Goal: Communication & Community: Answer question/provide support

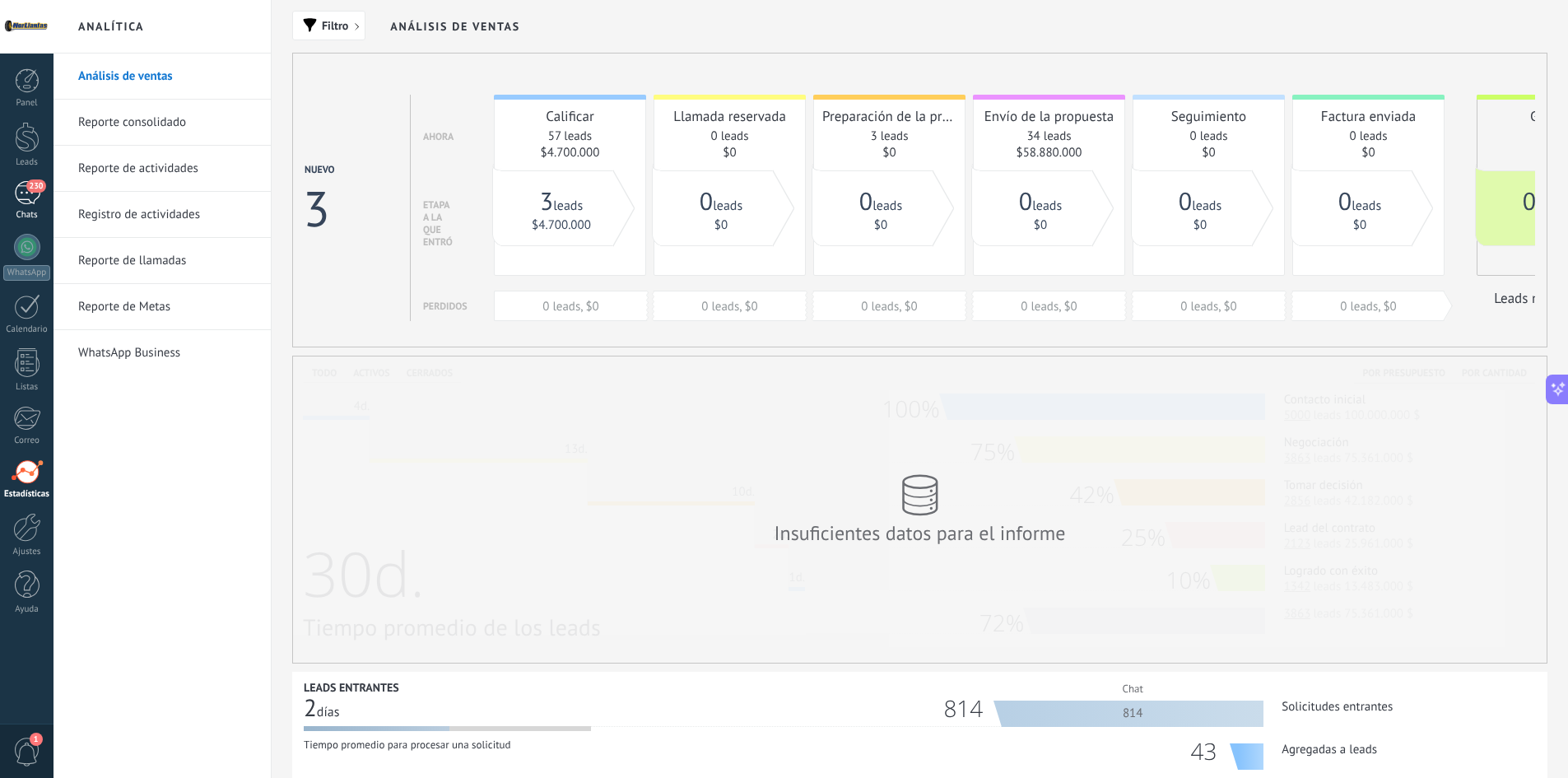
click at [28, 193] on div "230" at bounding box center [27, 193] width 26 height 23
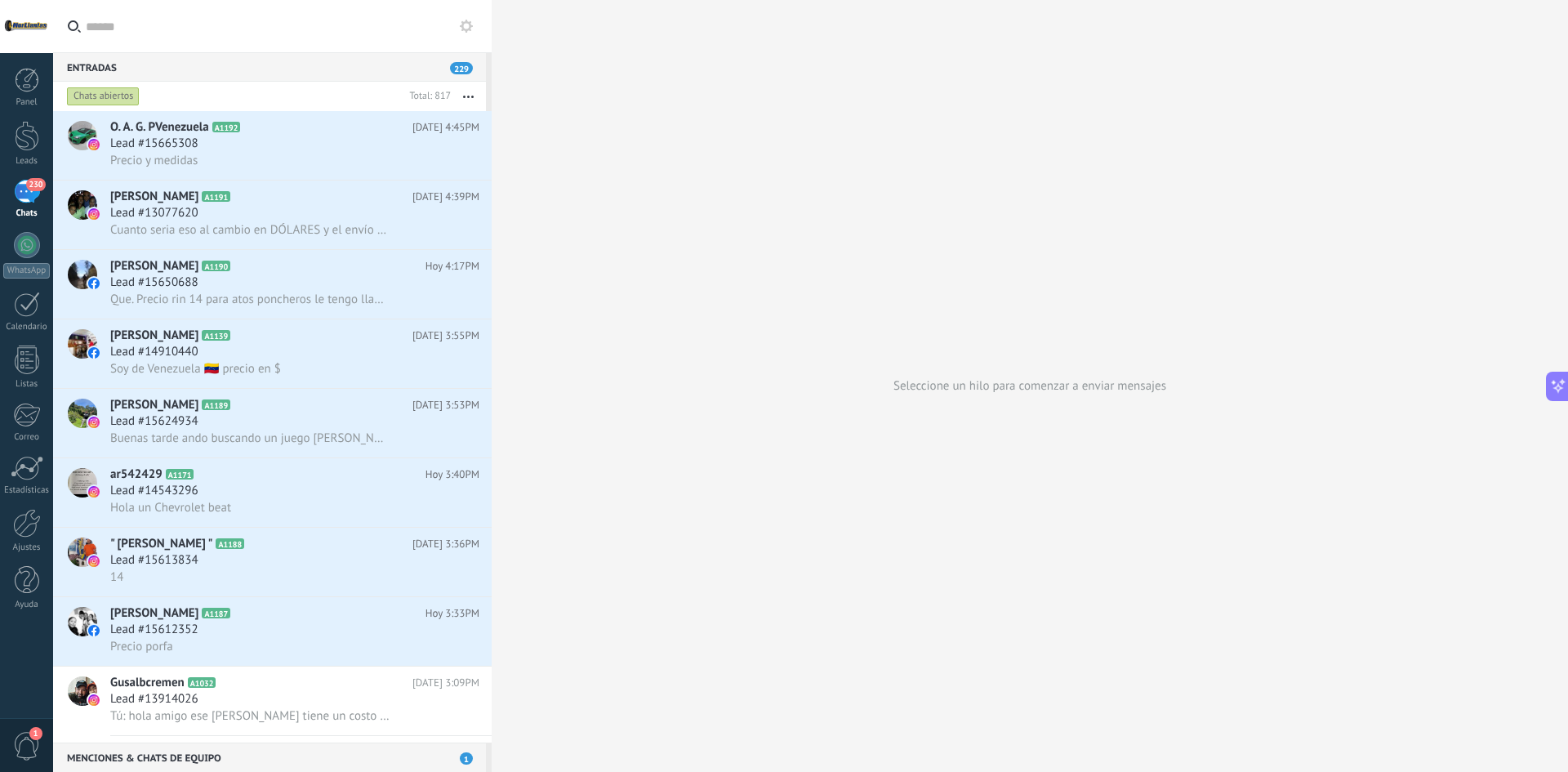
click at [30, 31] on div at bounding box center [26, 26] width 53 height 53
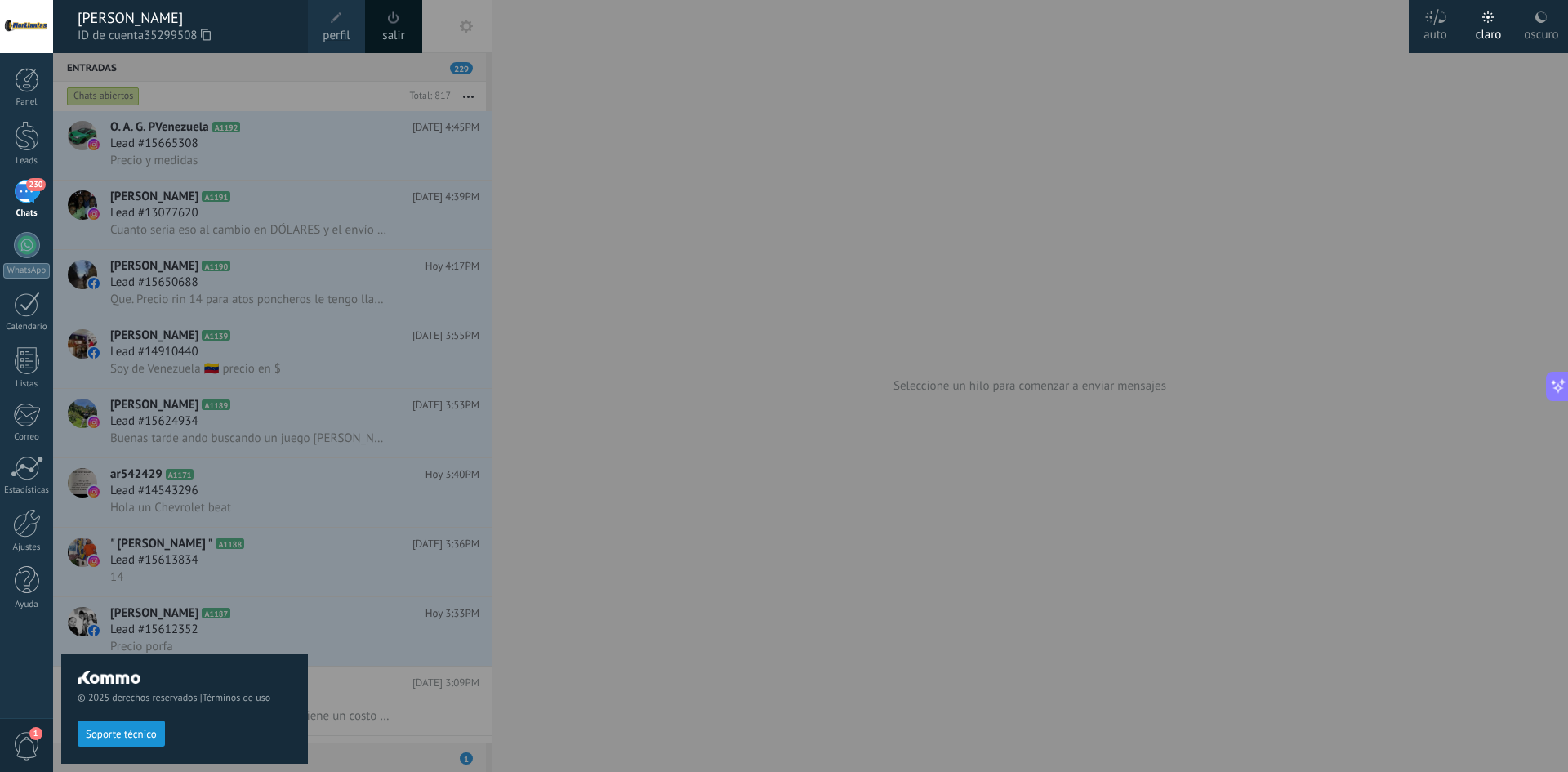
click at [128, 32] on span "ID de cuenta 35299508" at bounding box center [185, 35] width 214 height 18
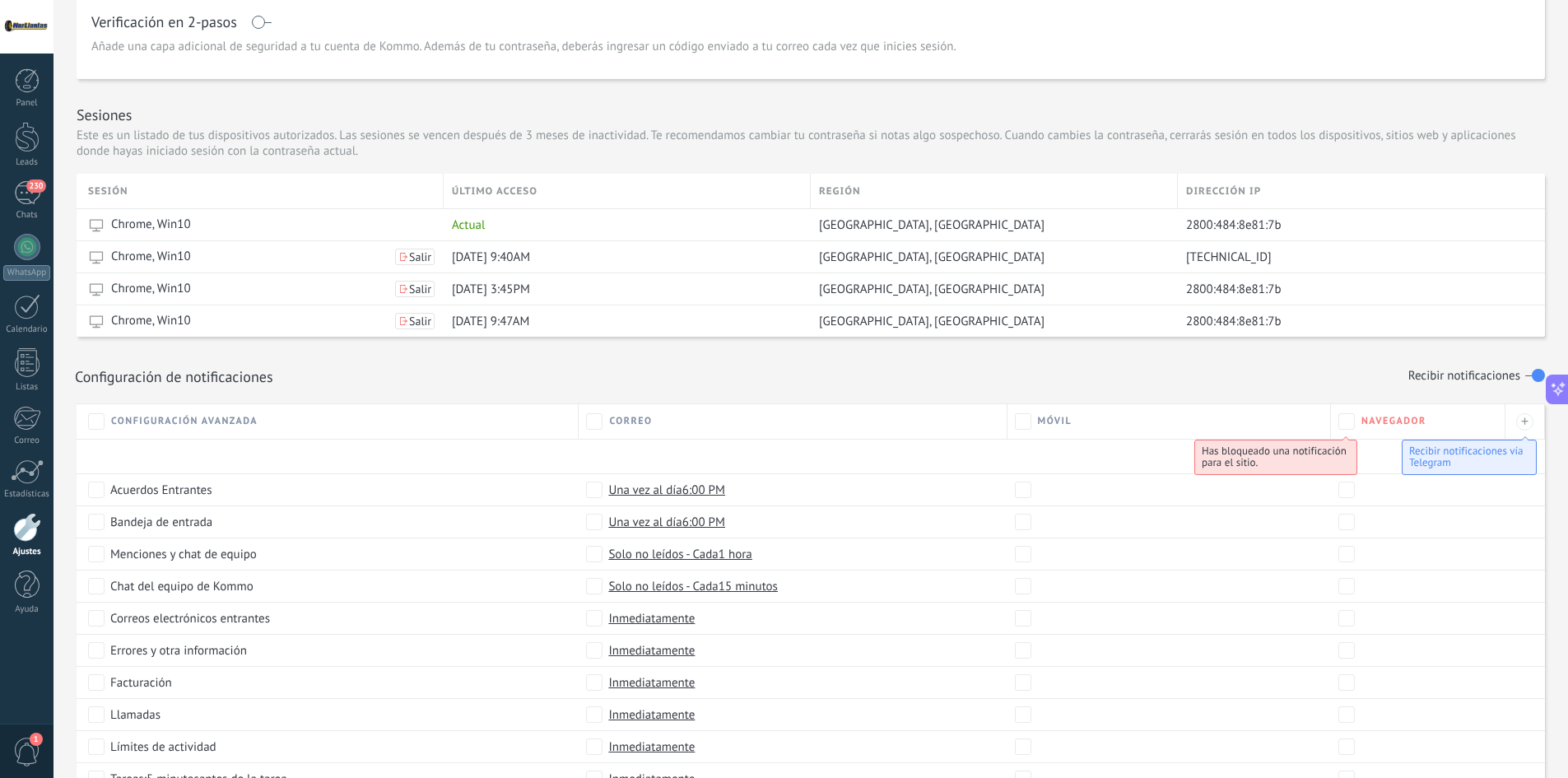
scroll to position [740, 0]
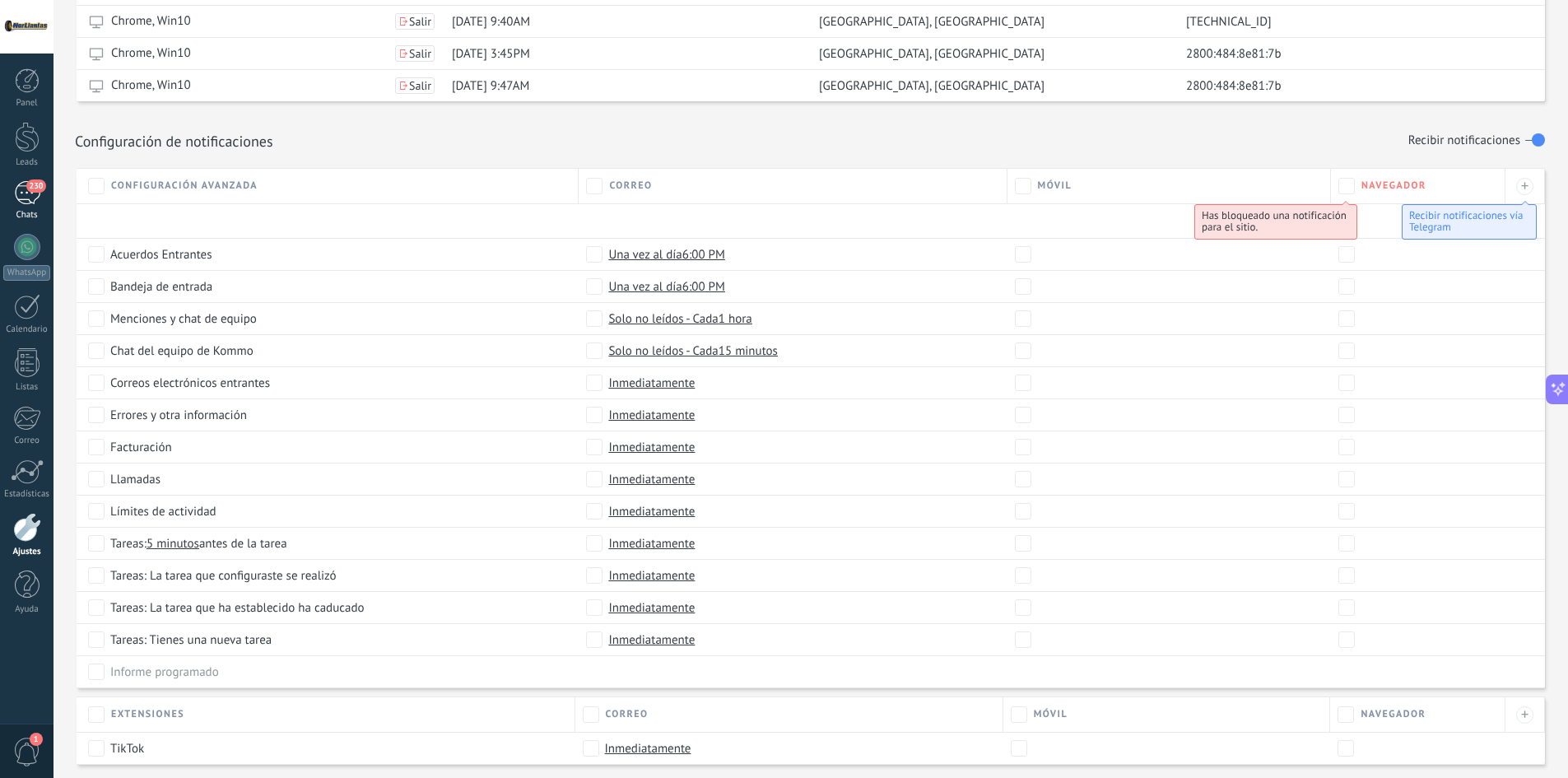
click at [23, 195] on div "230" at bounding box center [27, 193] width 26 height 23
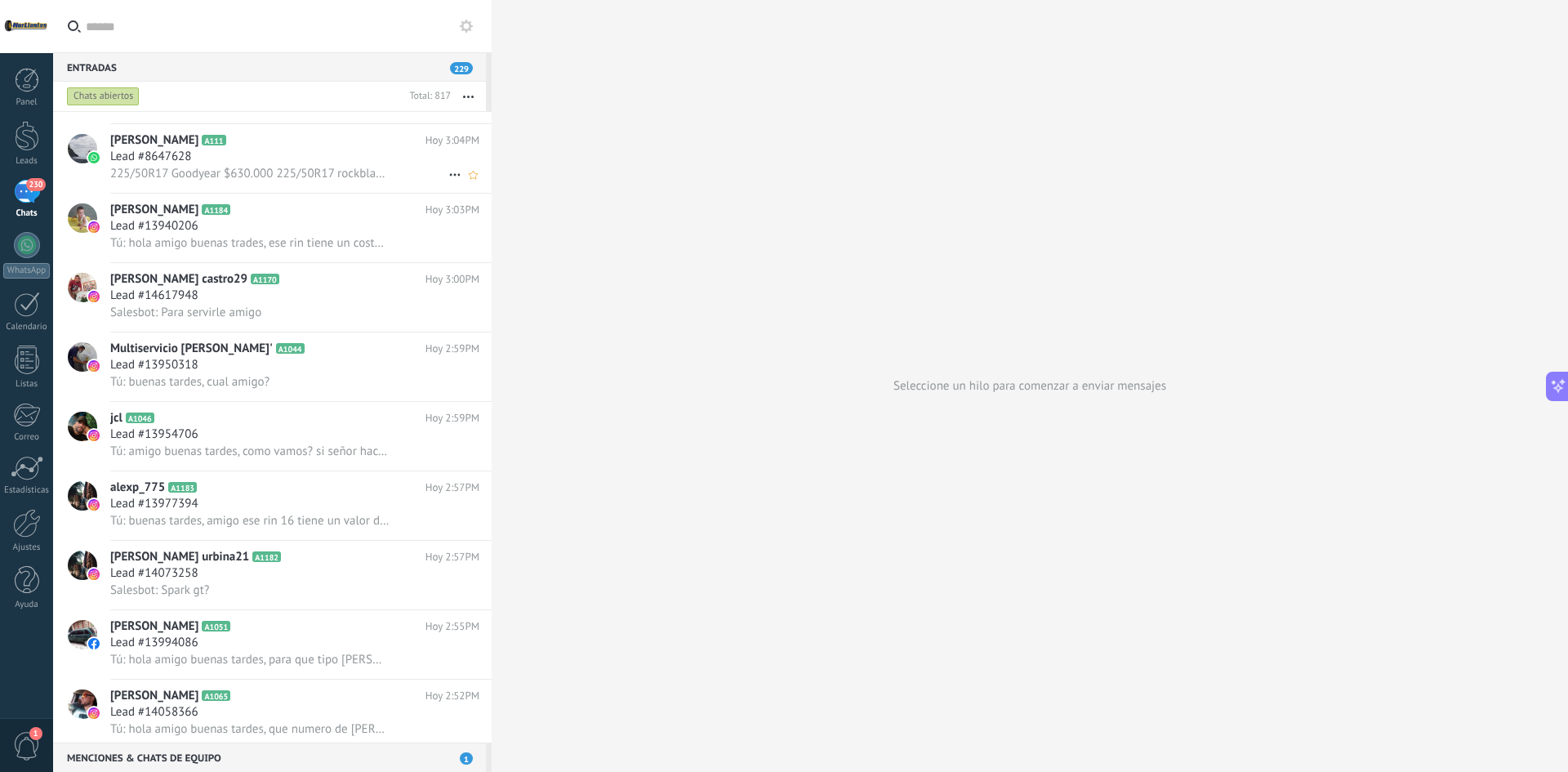
scroll to position [655, 0]
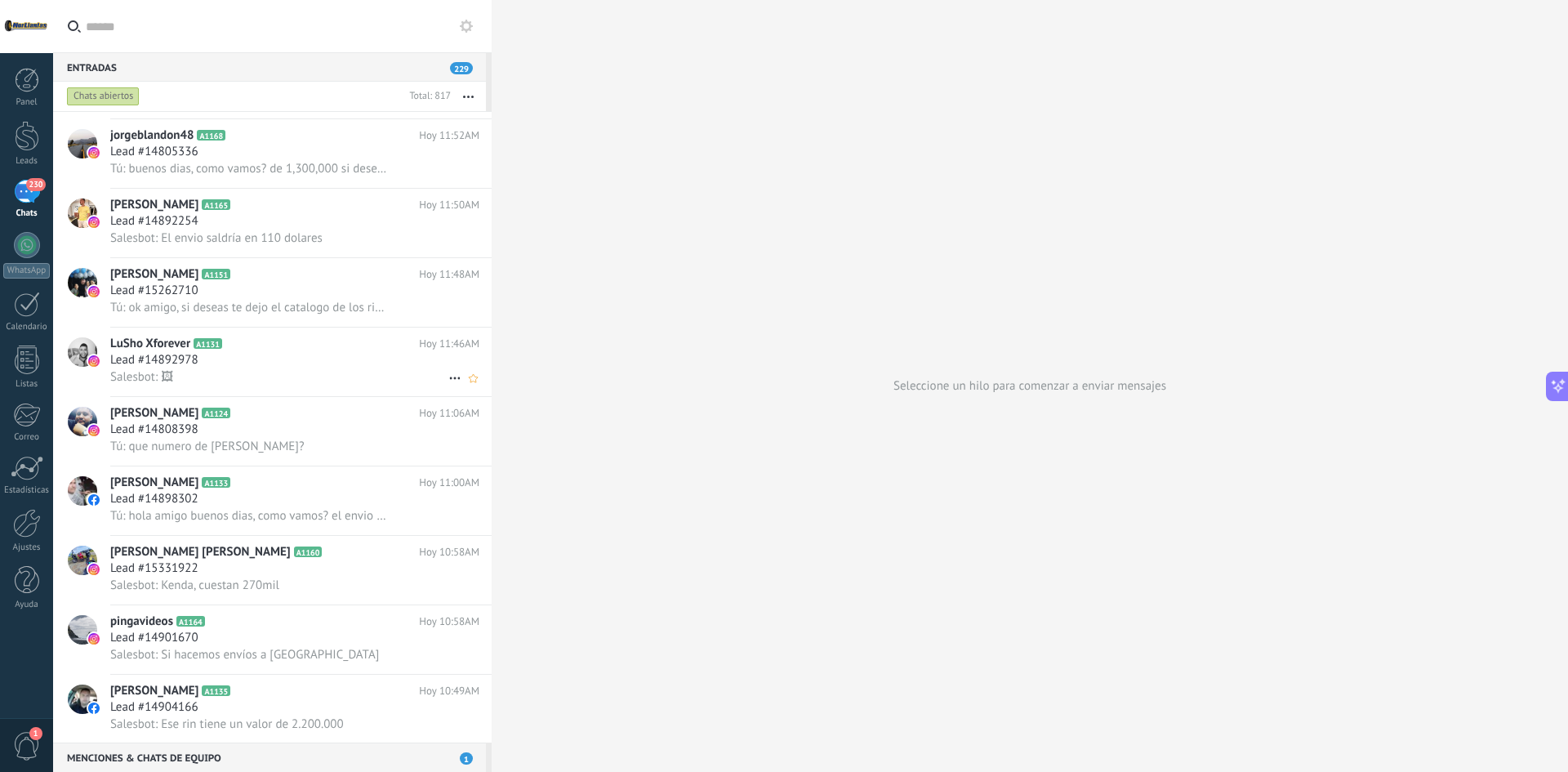
scroll to position [3181, 0]
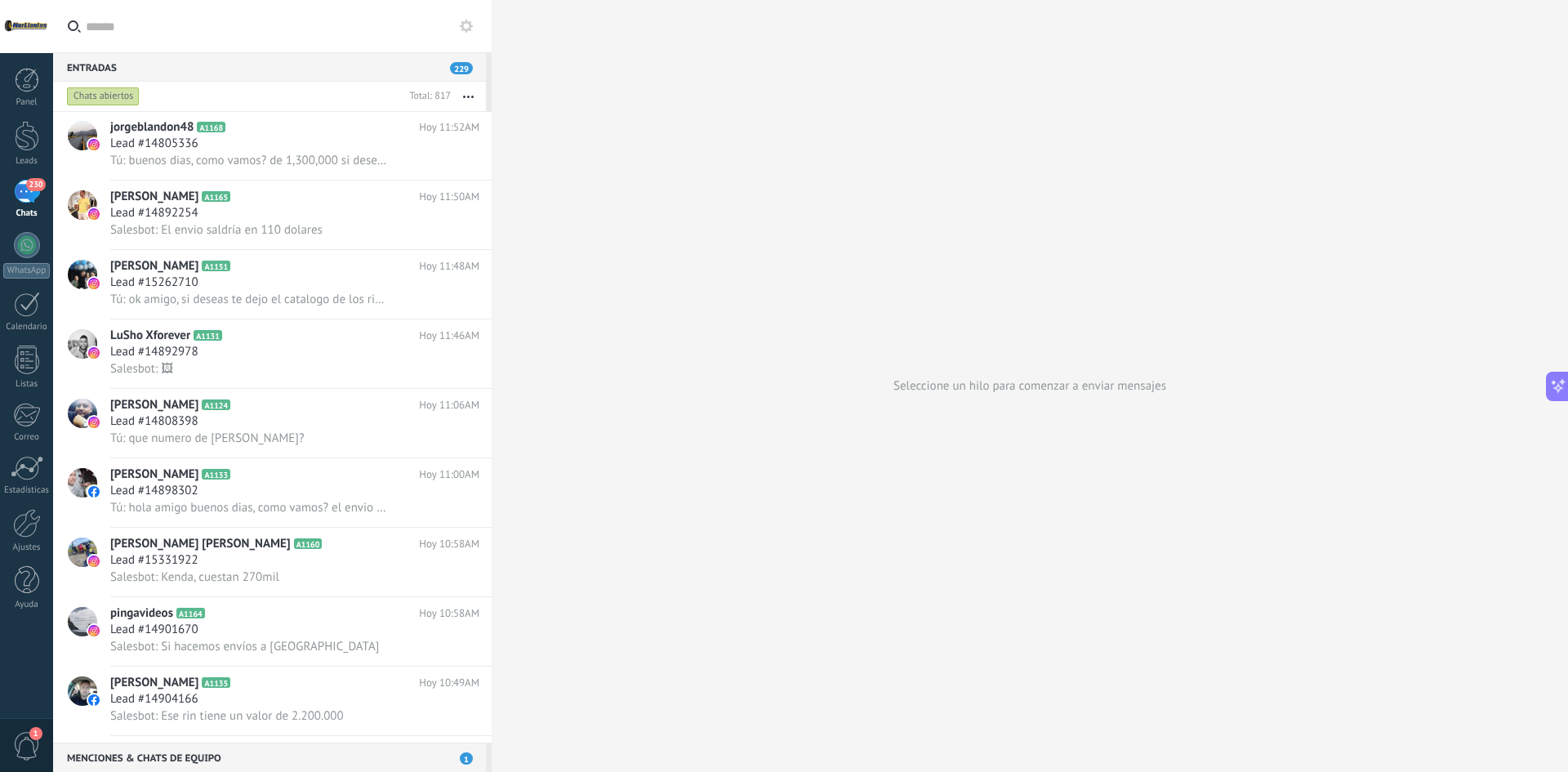
click at [116, 91] on div "Chats abiertos" at bounding box center [103, 96] width 73 height 20
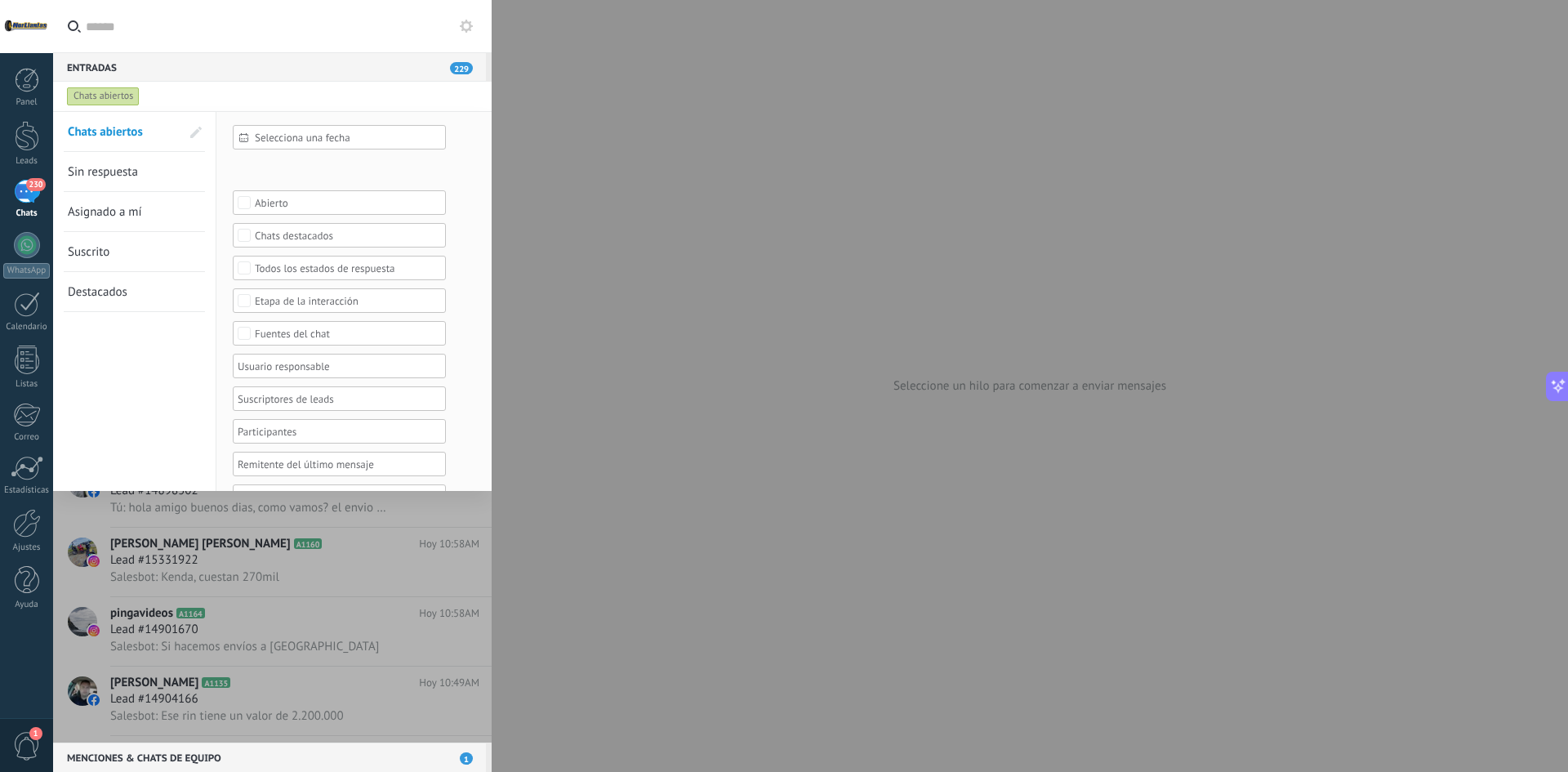
click at [72, 196] on link "Asignado a mí" at bounding box center [124, 212] width 113 height 39
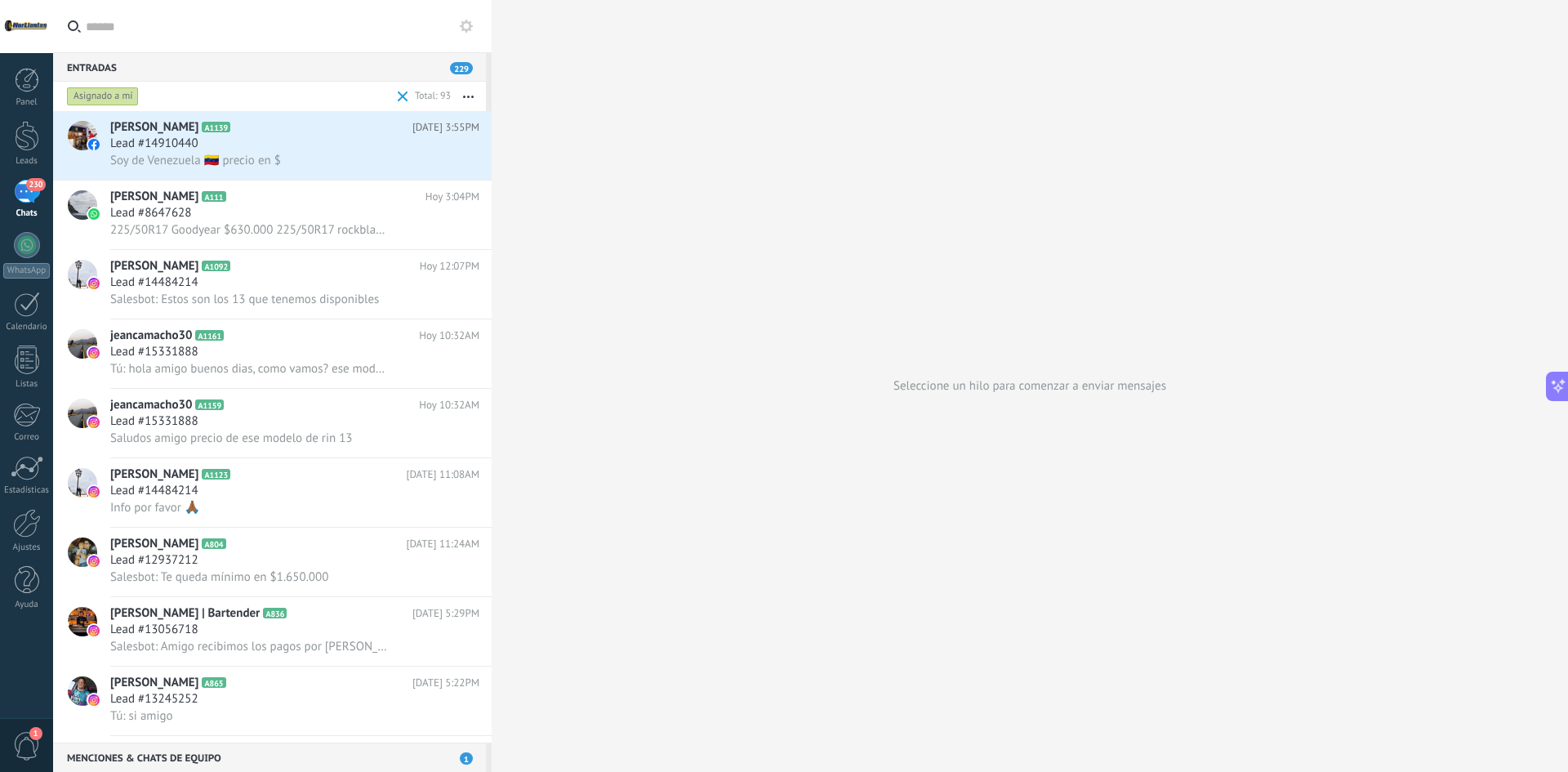
click at [472, 21] on icon at bounding box center [466, 26] width 13 height 13
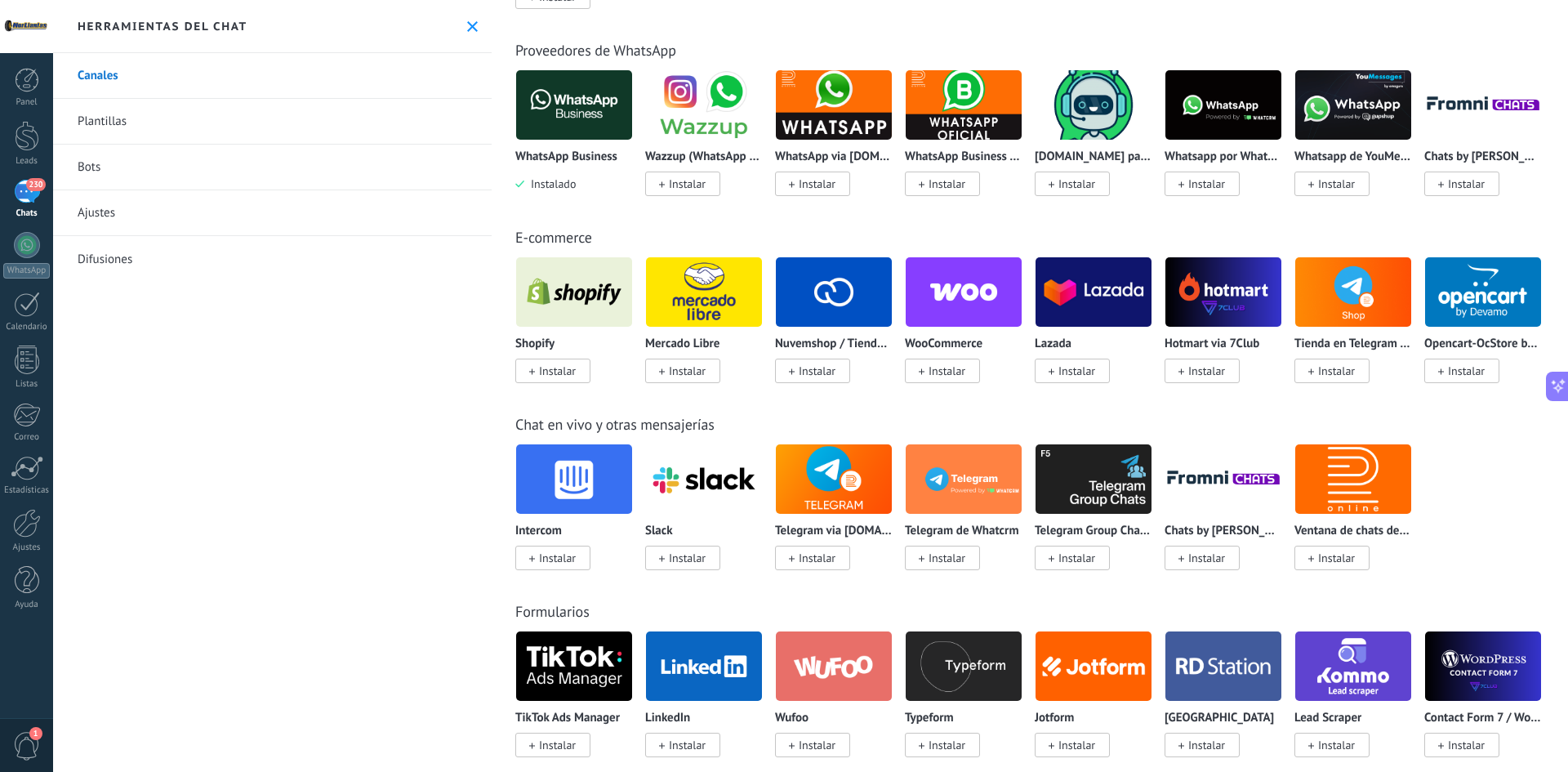
scroll to position [735, 0]
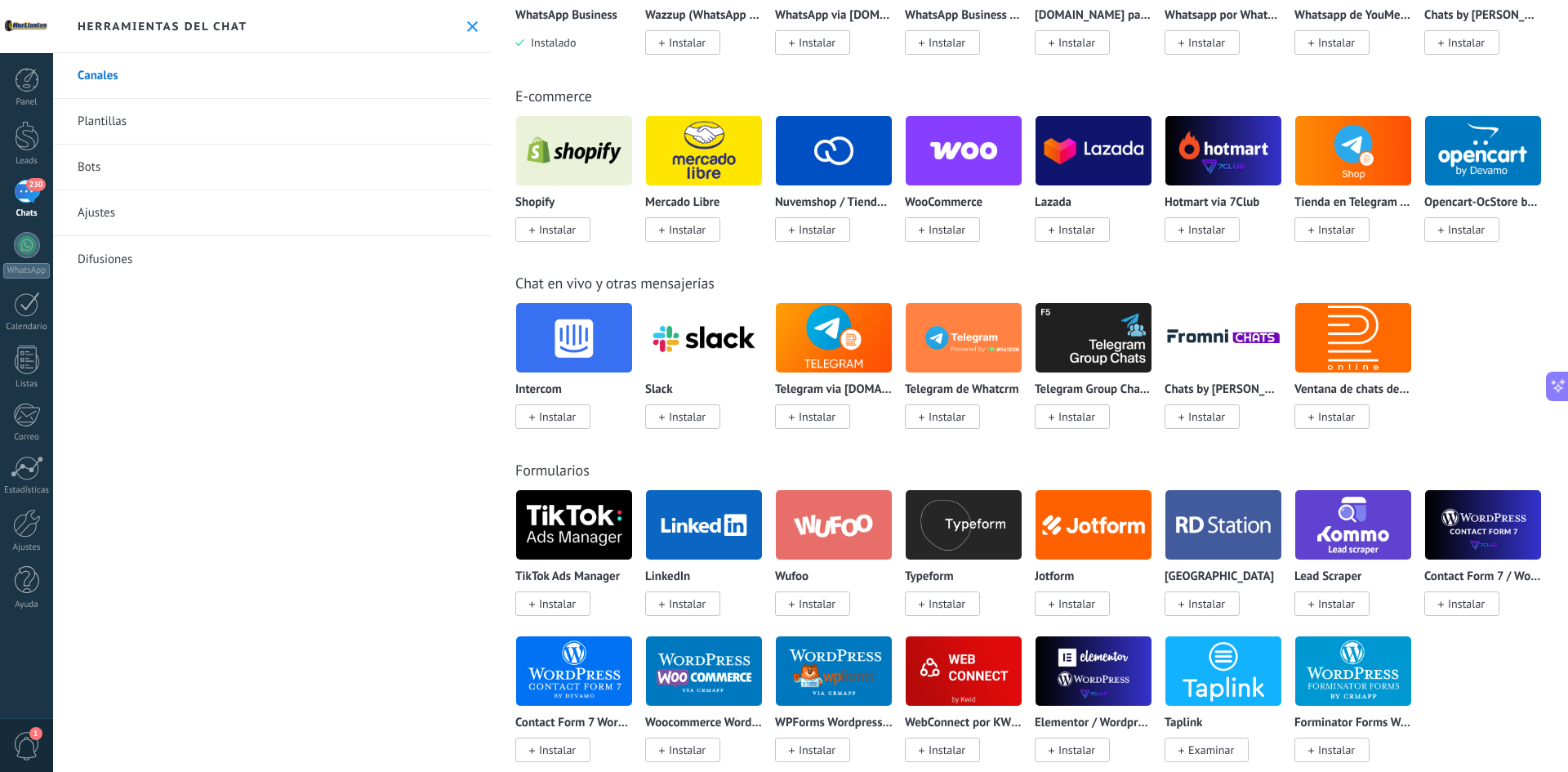
click at [467, 24] on icon at bounding box center [472, 26] width 10 height 10
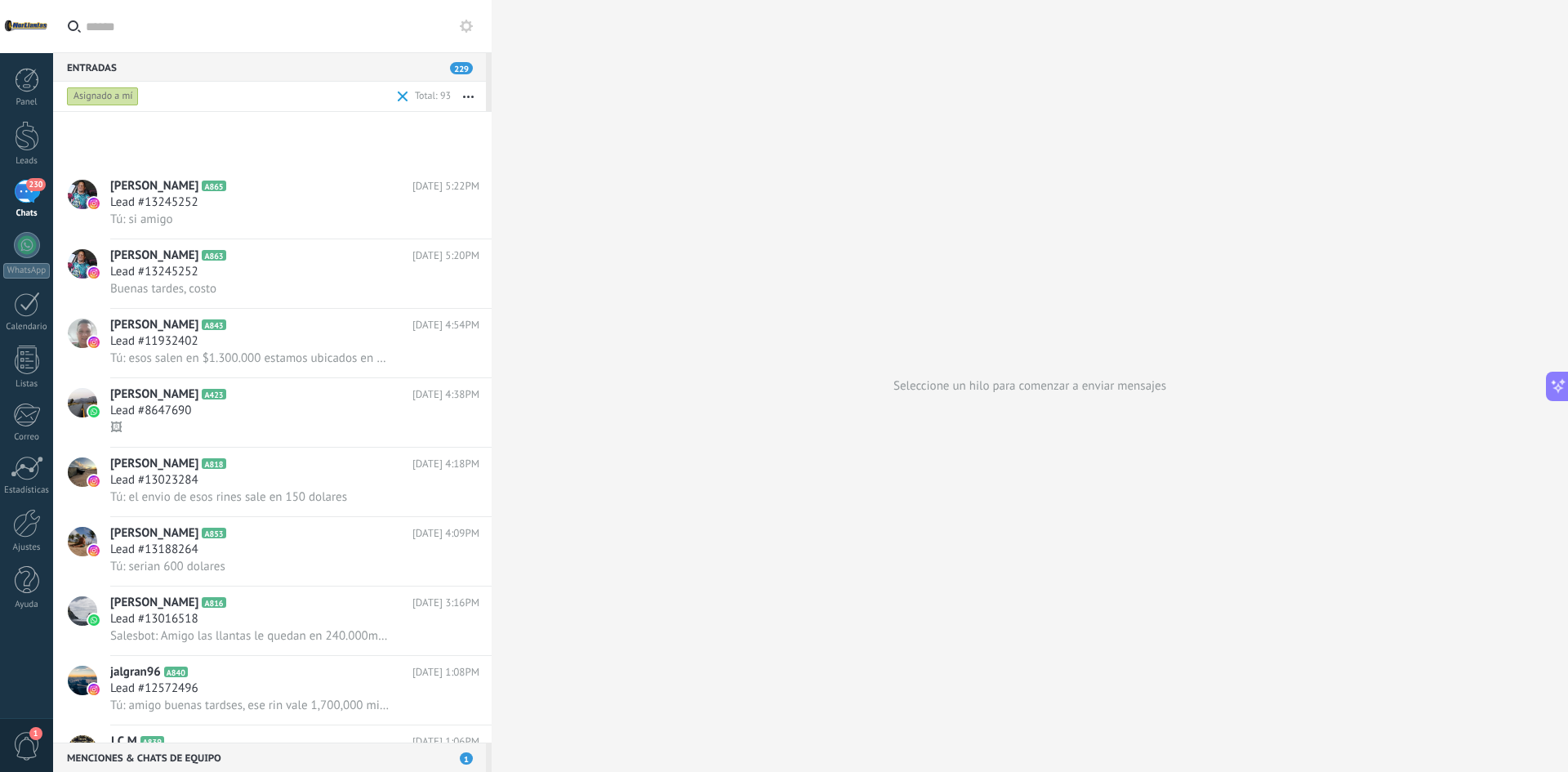
scroll to position [818, 0]
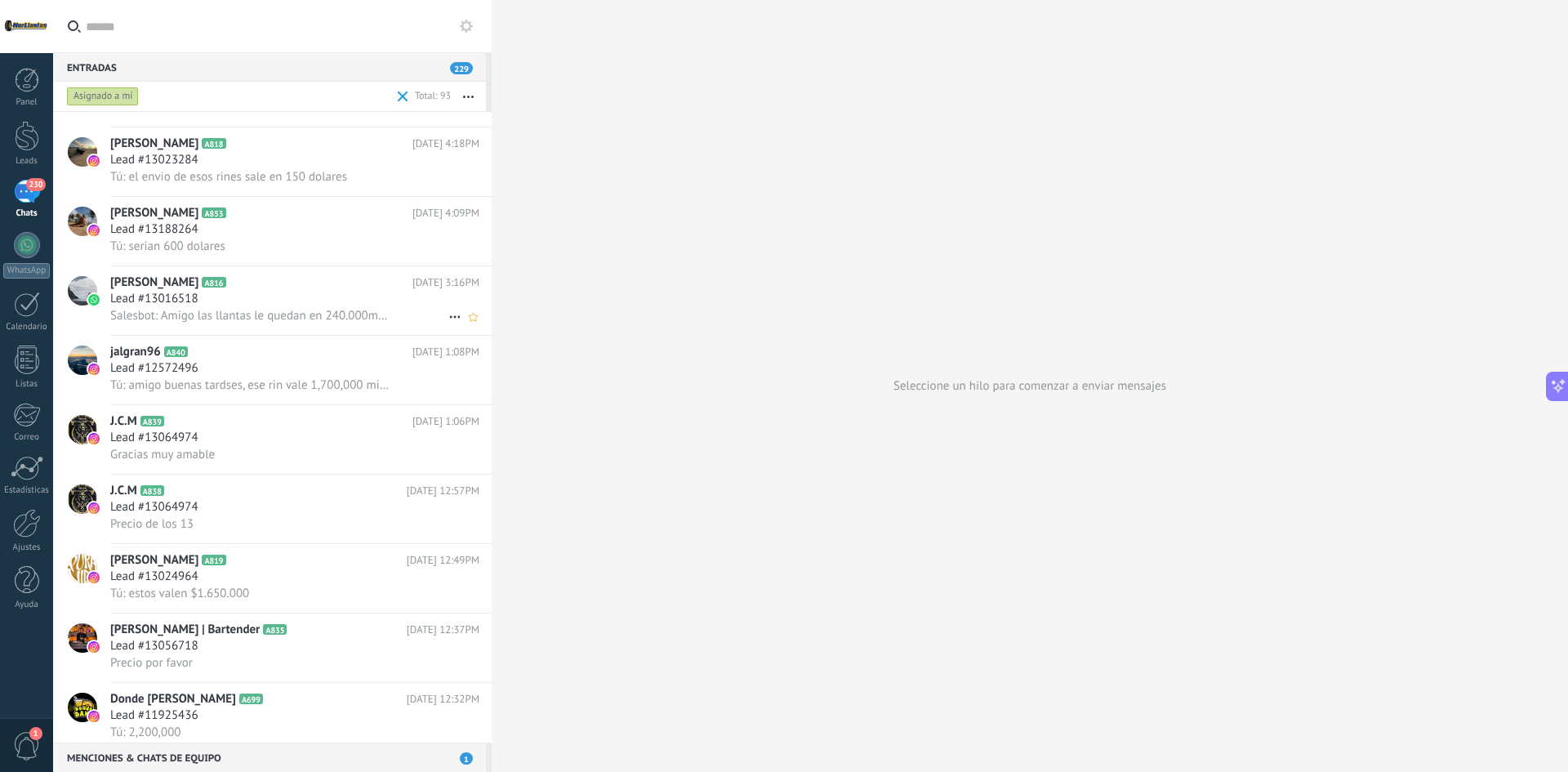
click at [249, 301] on div "Lead #13016518" at bounding box center [295, 299] width 369 height 17
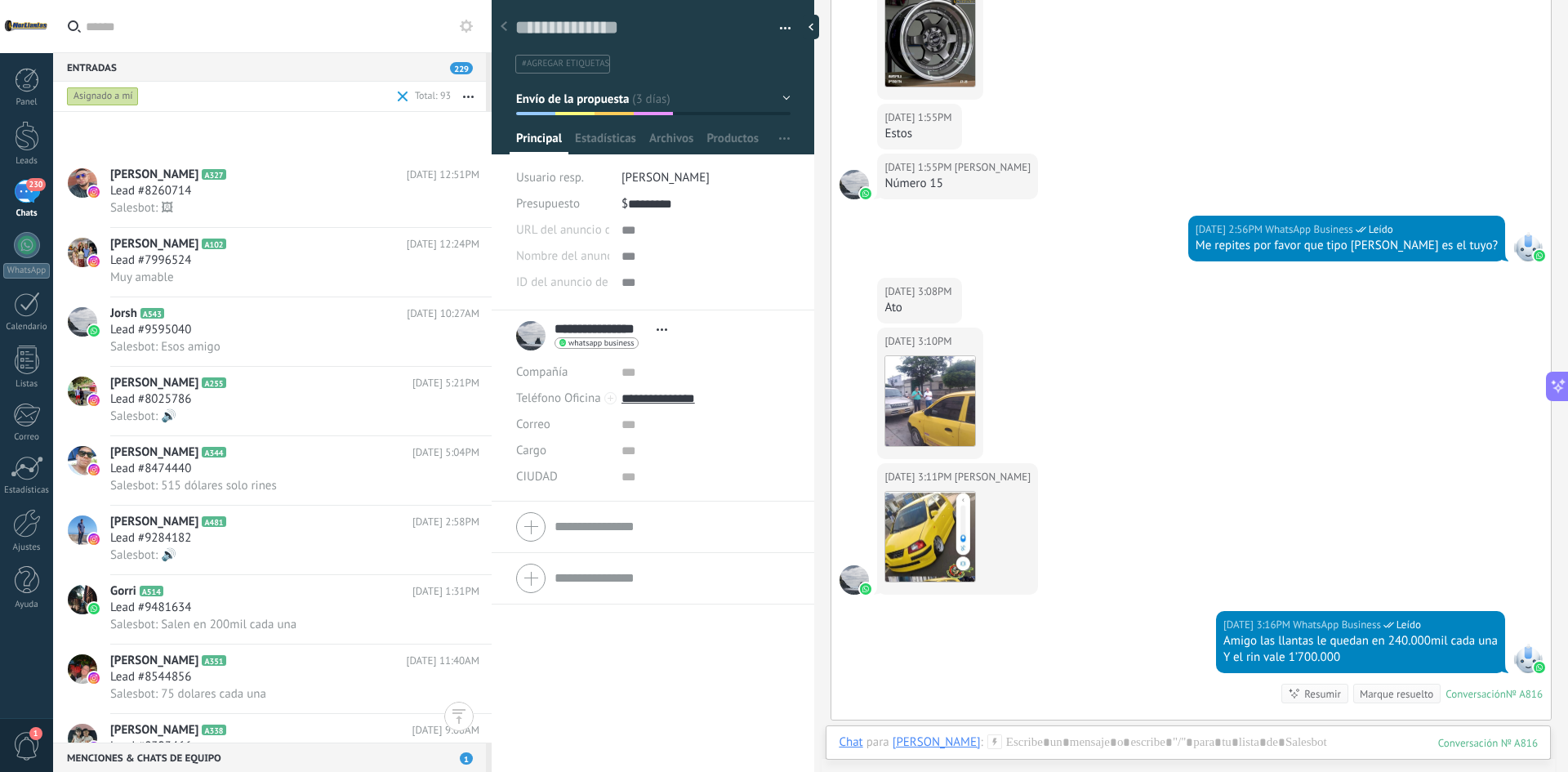
scroll to position [2370, 0]
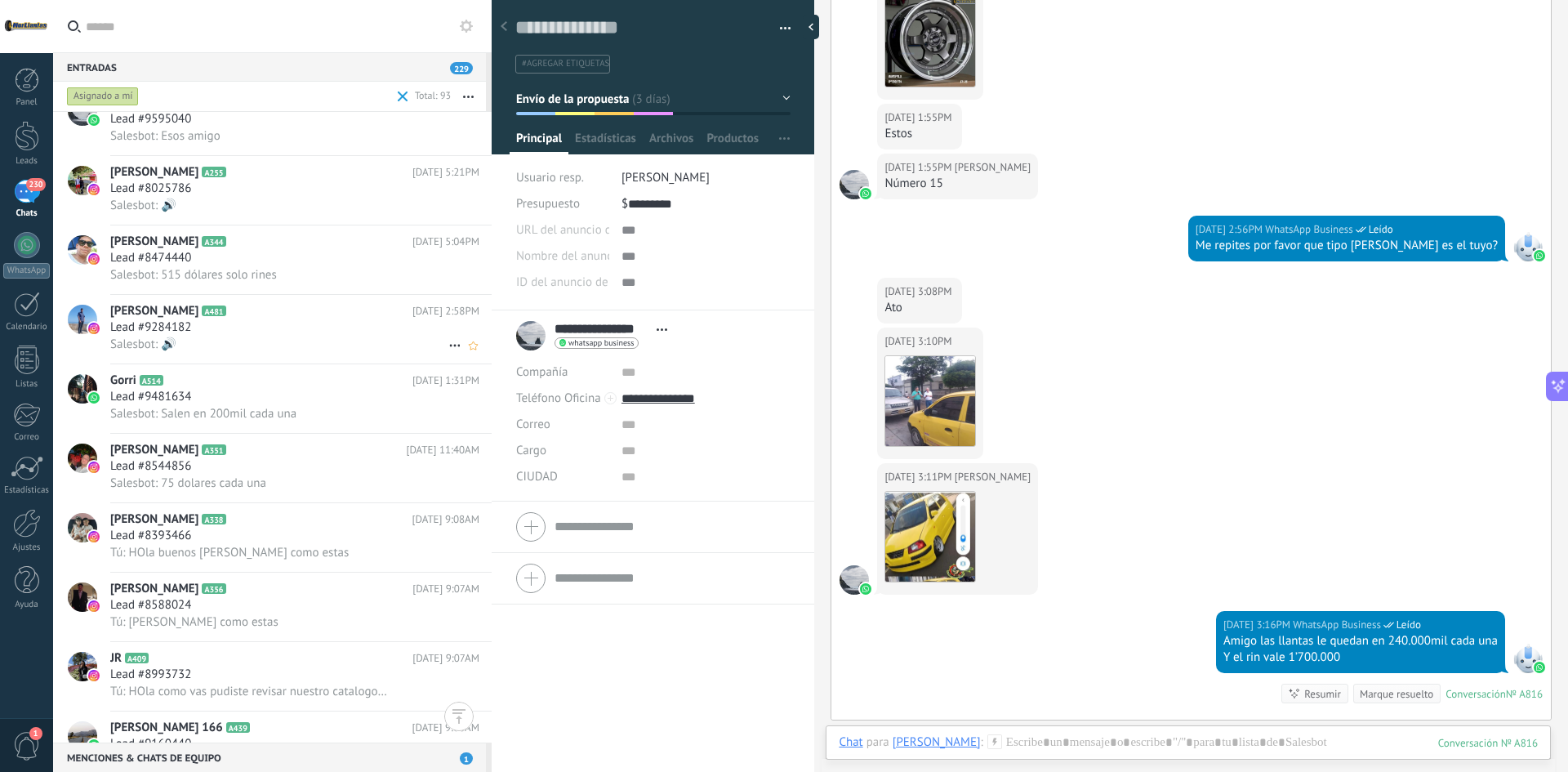
click at [174, 406] on div "Salesbot: Salen en 200mil cada una" at bounding box center [295, 414] width 369 height 17
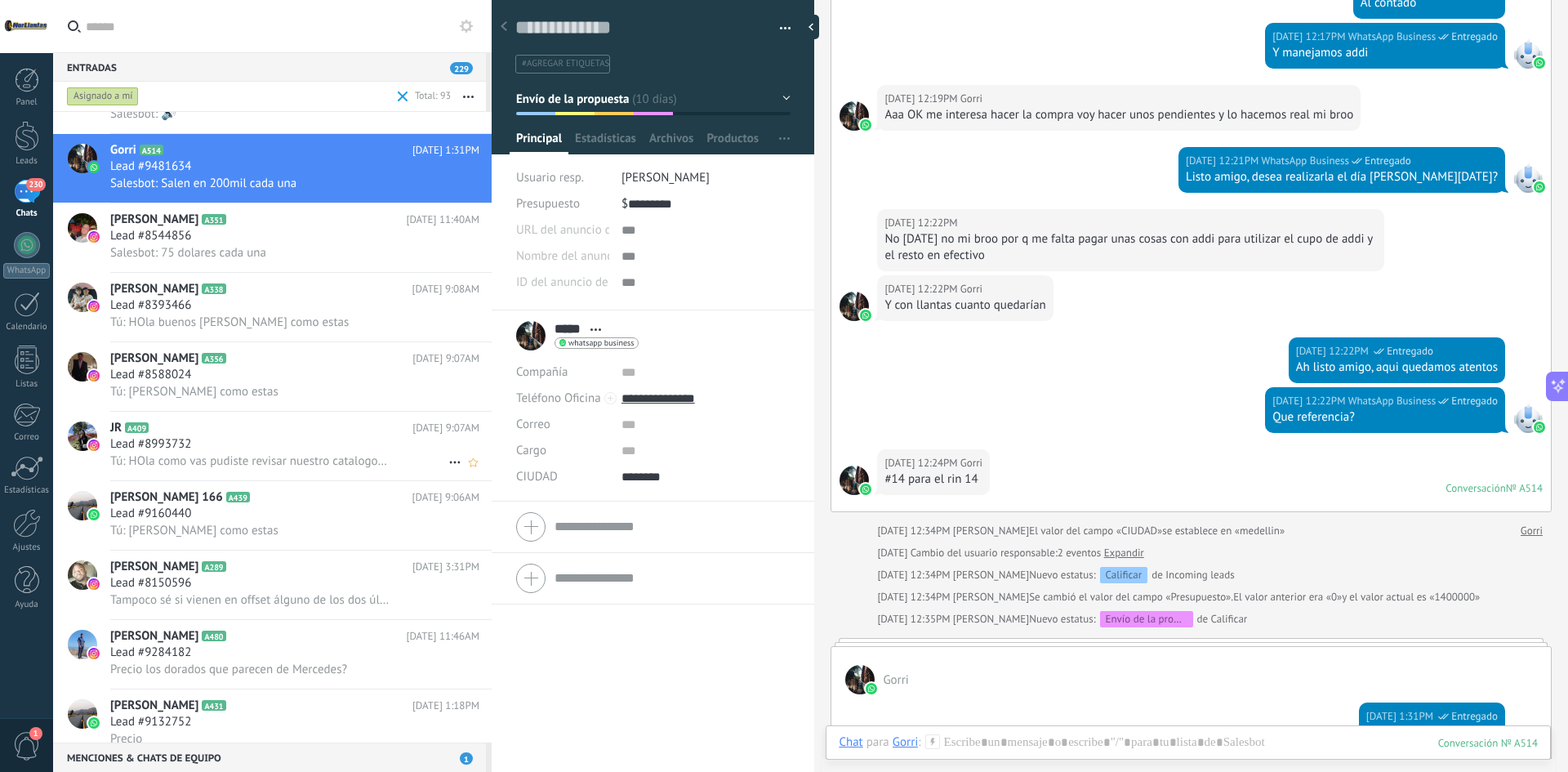
scroll to position [2696, 0]
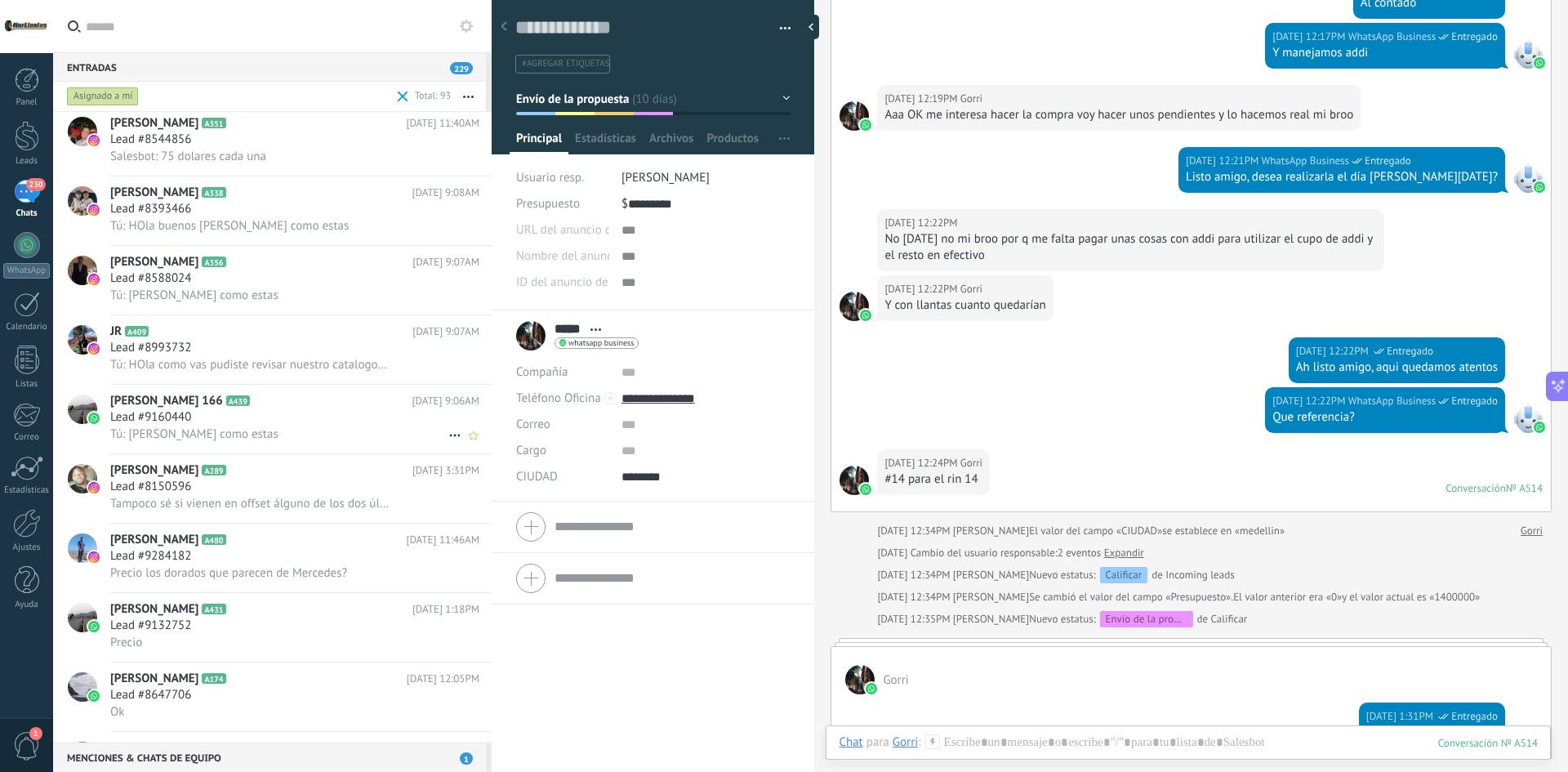
click at [246, 415] on div "Lead #9160440" at bounding box center [295, 418] width 369 height 17
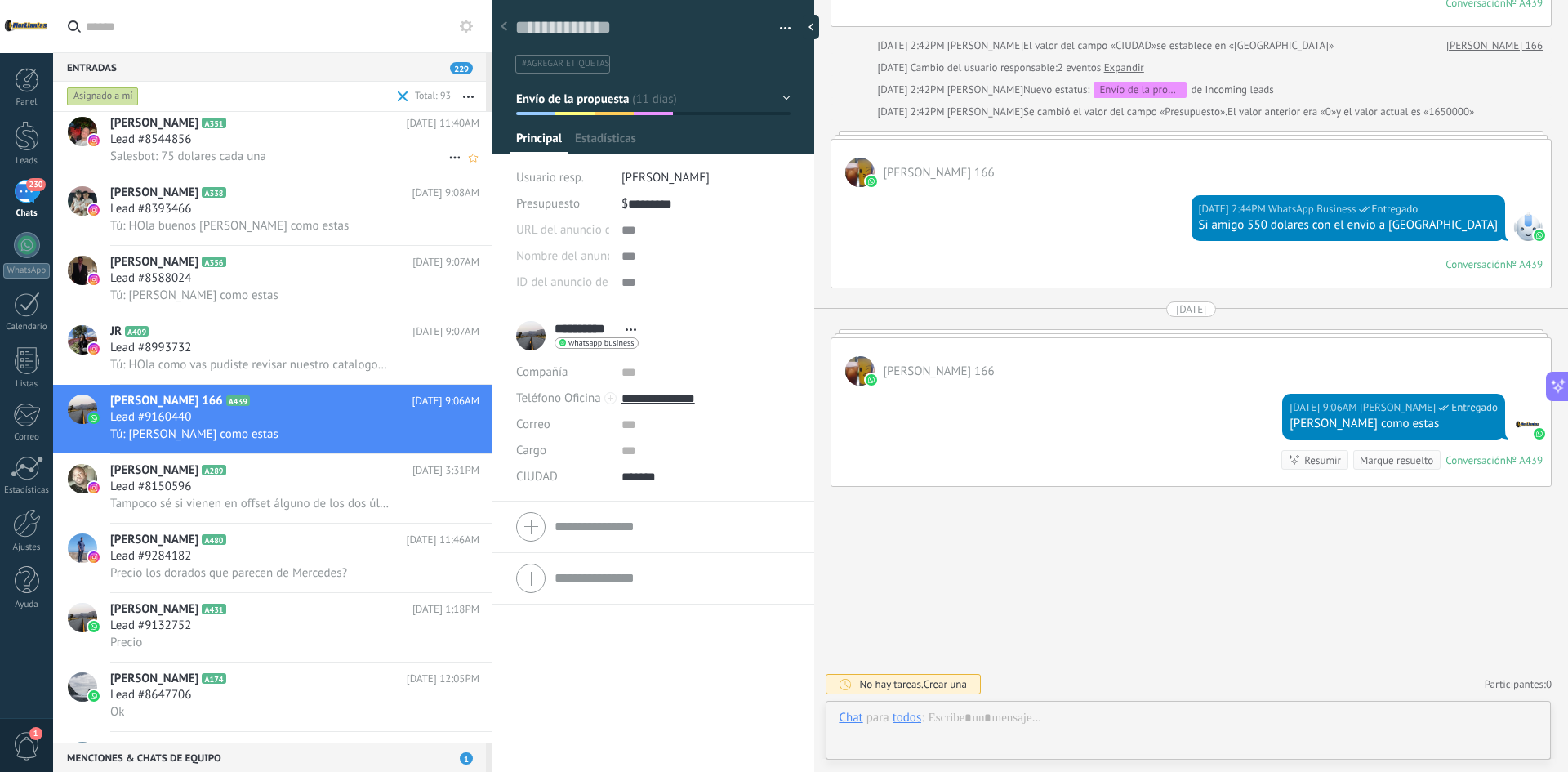
scroll to position [24, 0]
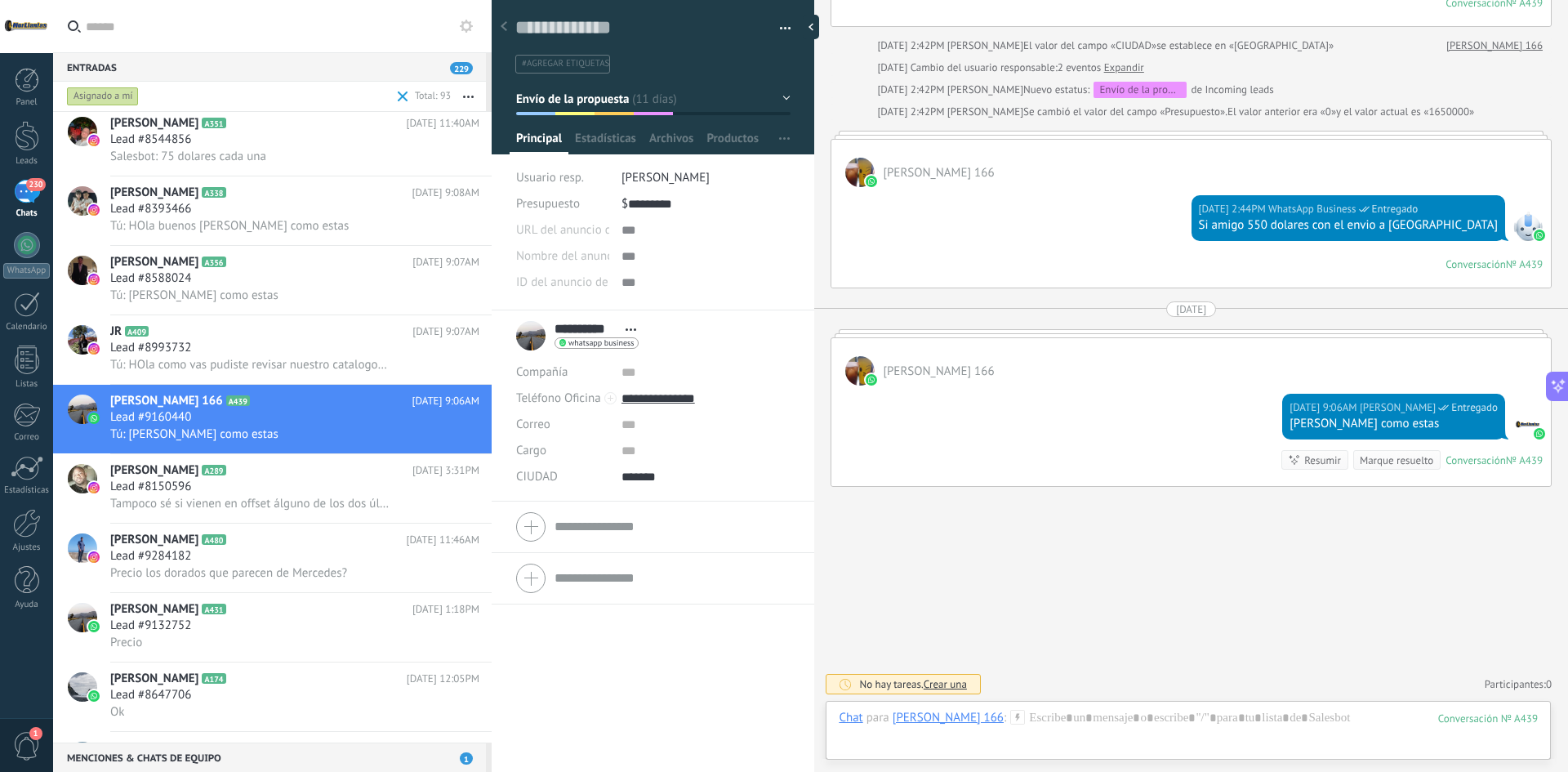
click at [164, 71] on div "Entradas 229" at bounding box center [269, 67] width 433 height 30
click at [464, 67] on span "229" at bounding box center [461, 68] width 23 height 12
click at [472, 99] on button "button" at bounding box center [469, 97] width 35 height 30
click at [466, 25] on icon at bounding box center [466, 26] width 13 height 13
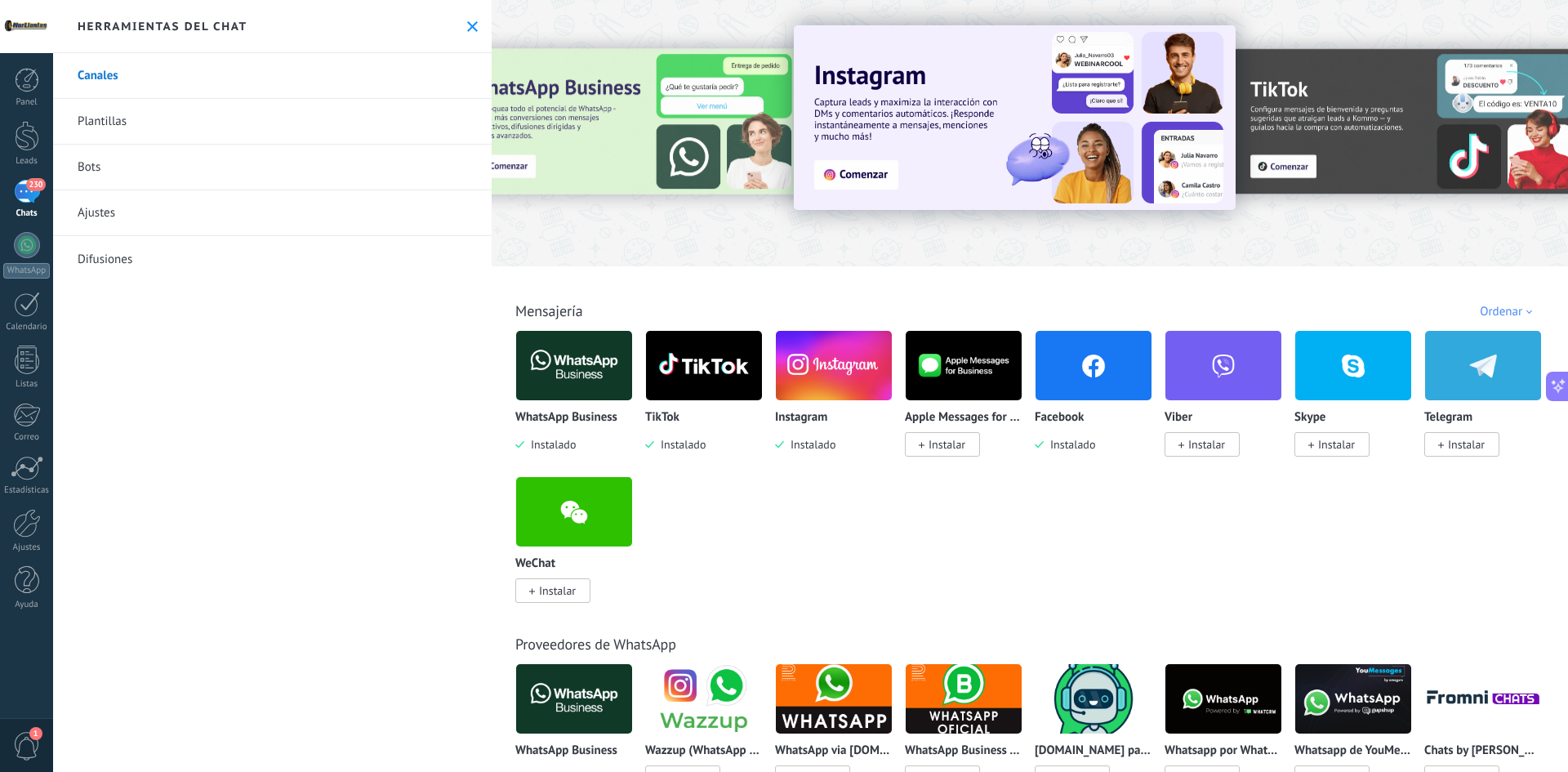
click at [140, 130] on link "Plantillas" at bounding box center [272, 121] width 438 height 46
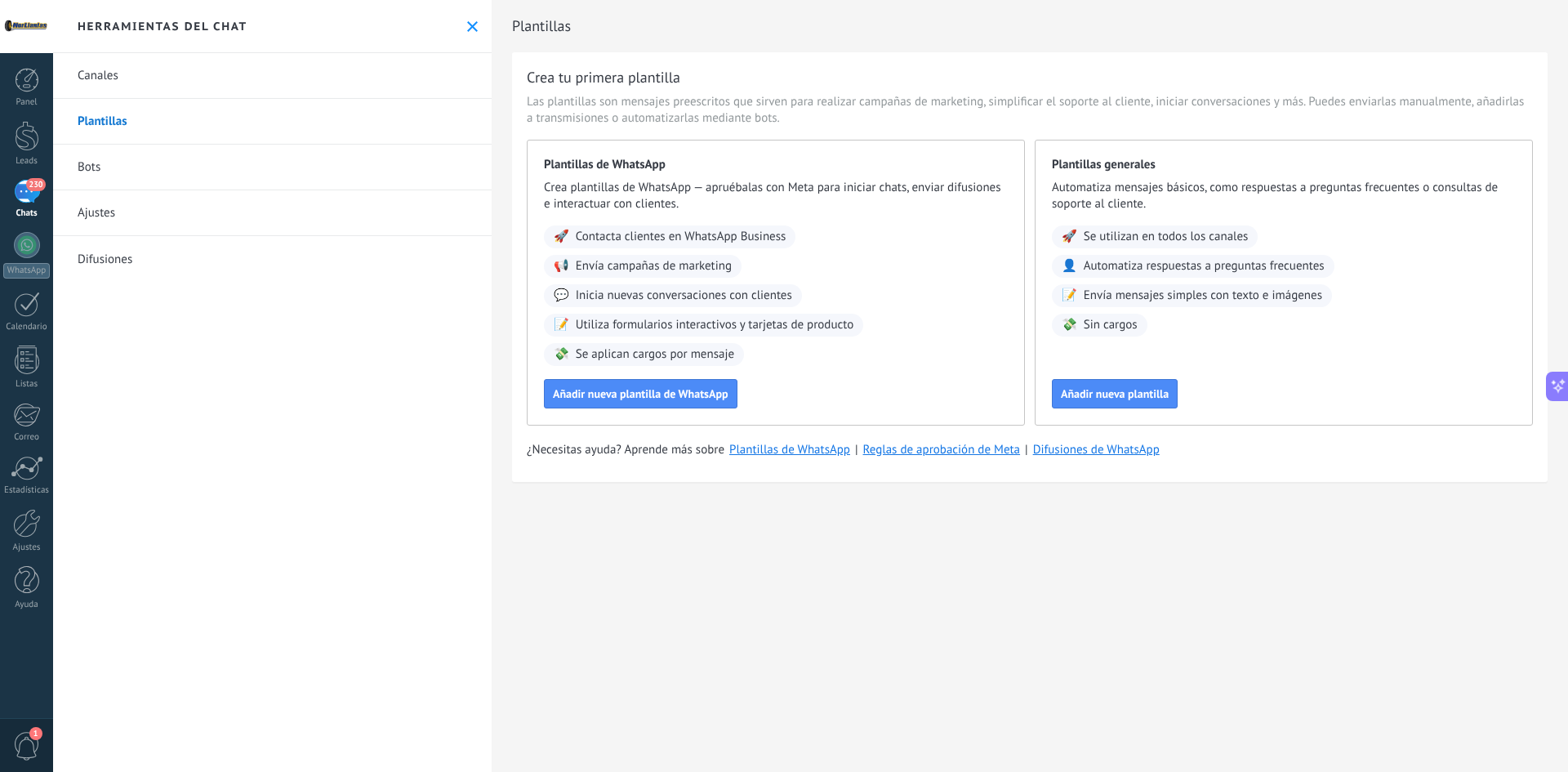
click at [132, 219] on link "Ajustes" at bounding box center [272, 213] width 438 height 46
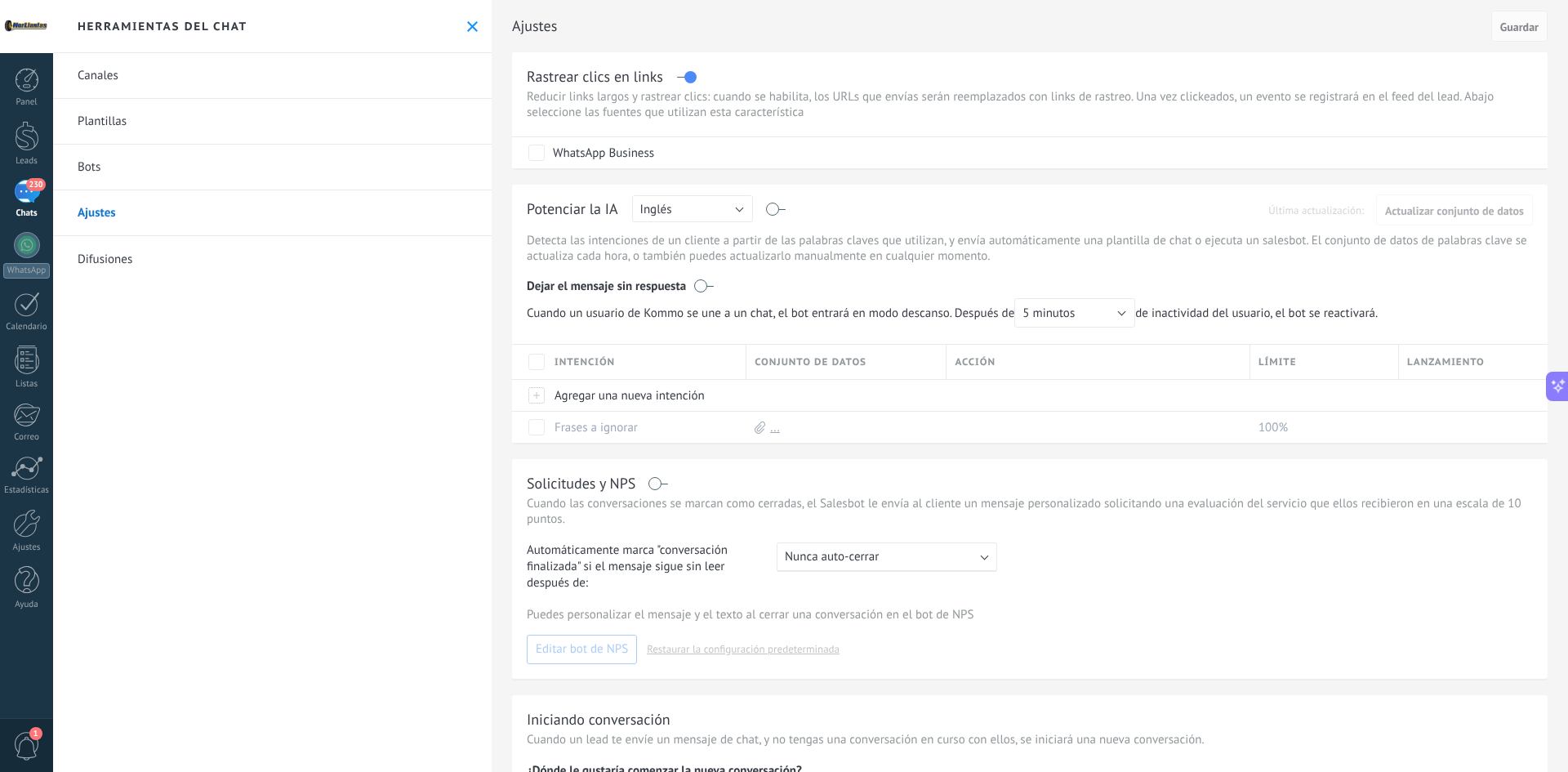
click at [474, 44] on div "Herramientas del chat" at bounding box center [272, 26] width 438 height 53
click at [465, 32] on button at bounding box center [472, 26] width 14 height 14
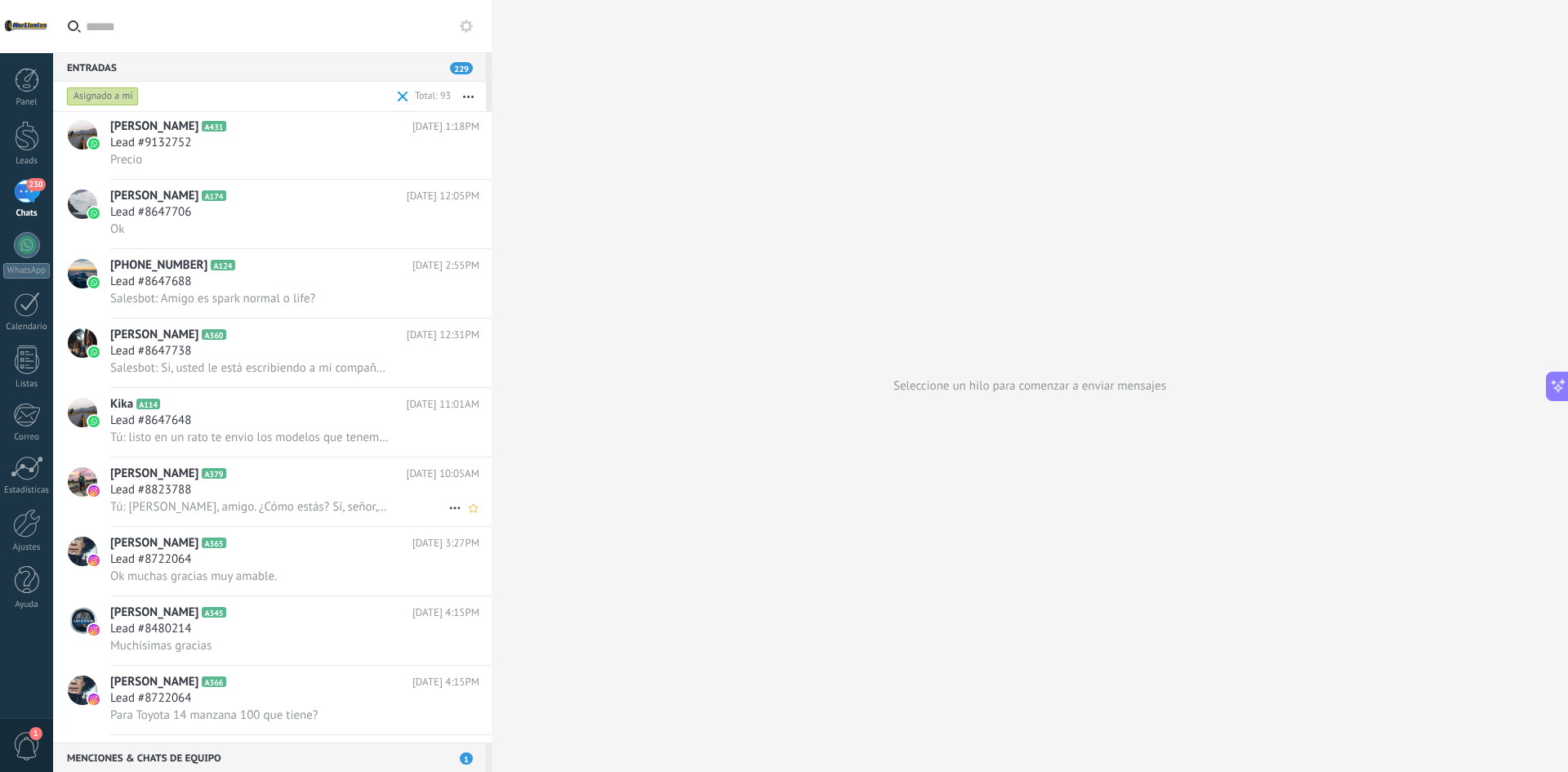
scroll to position [3187, 0]
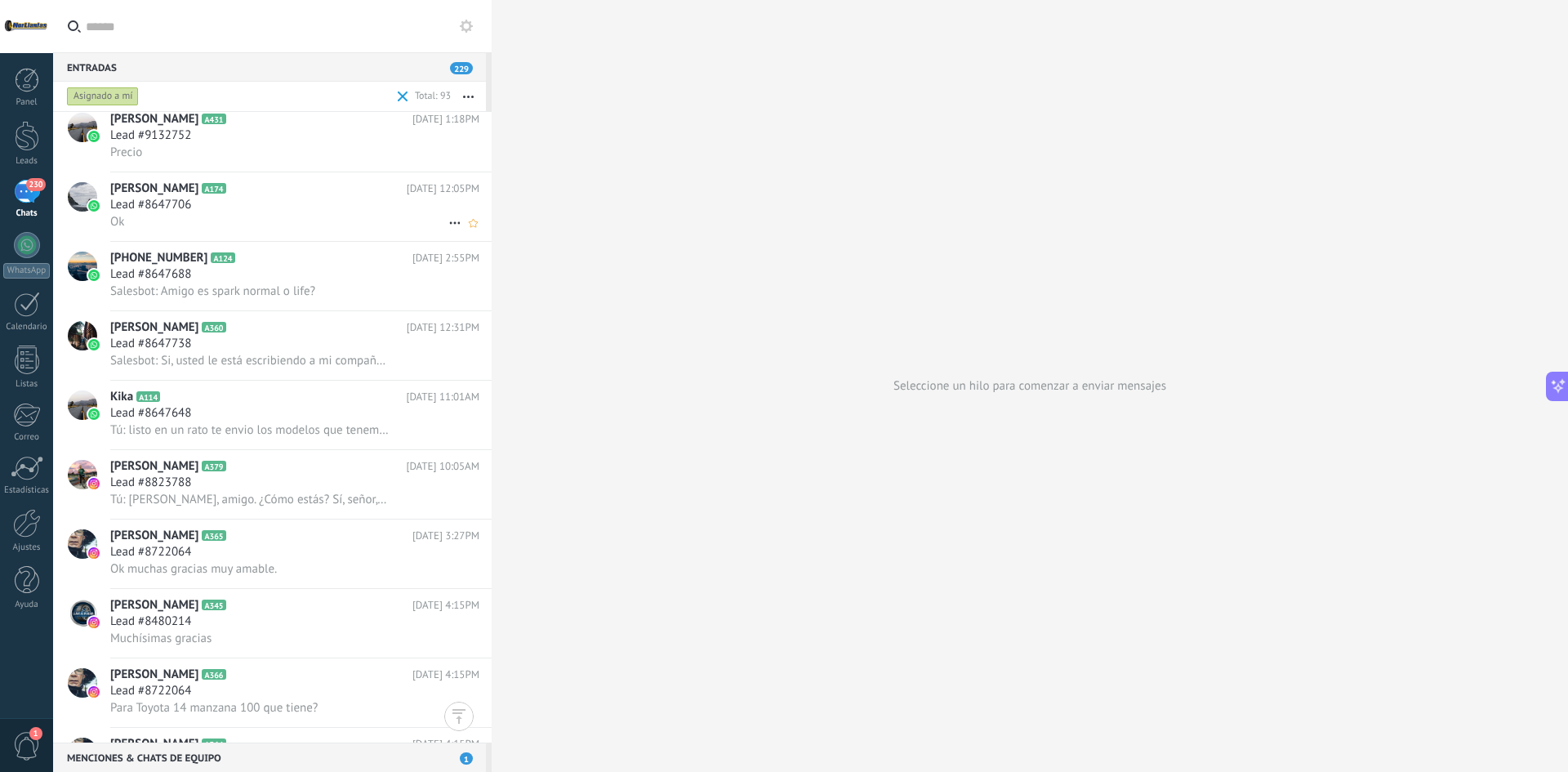
click at [239, 215] on div "Ok" at bounding box center [295, 222] width 369 height 17
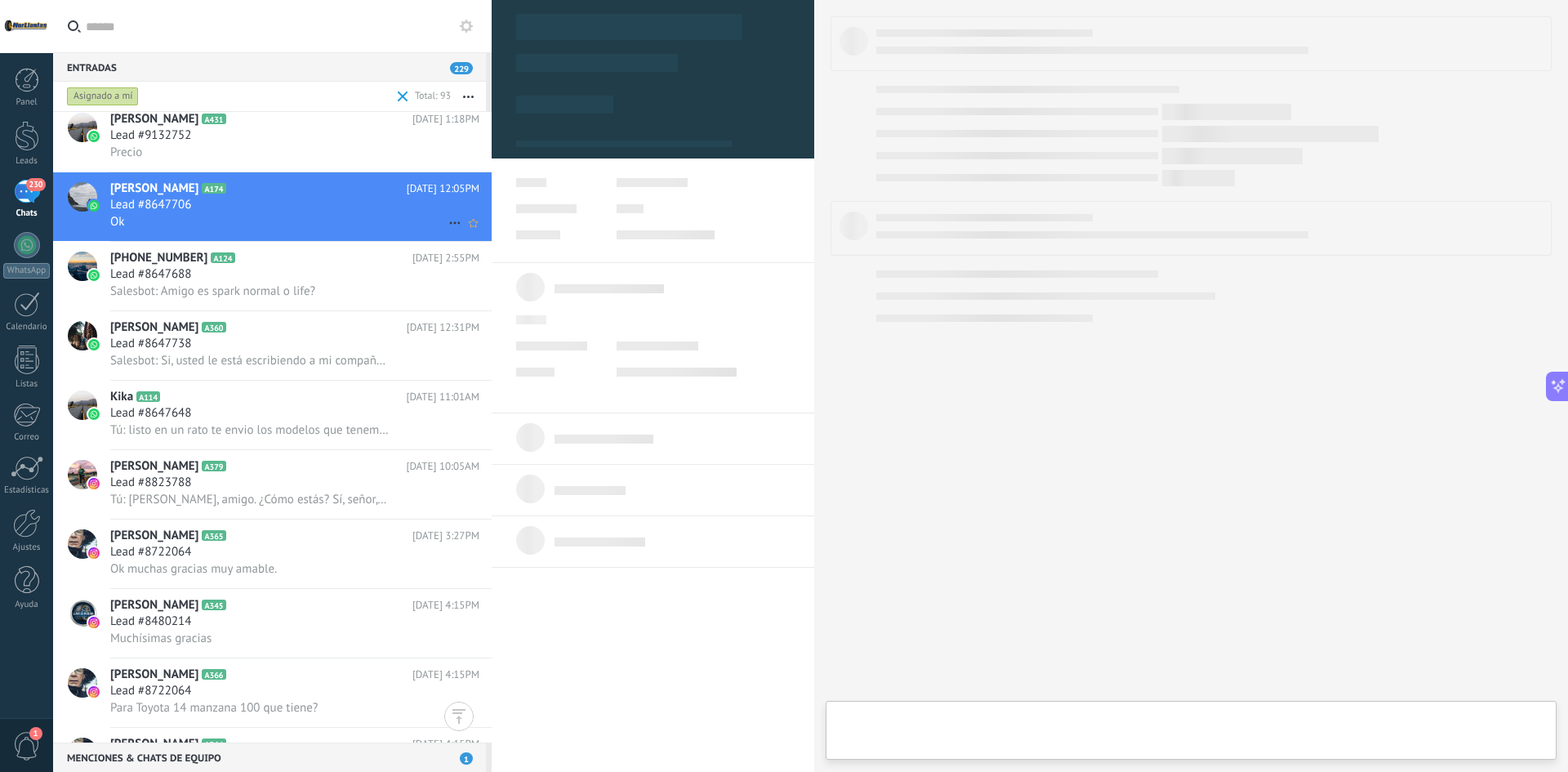
type textarea "**********"
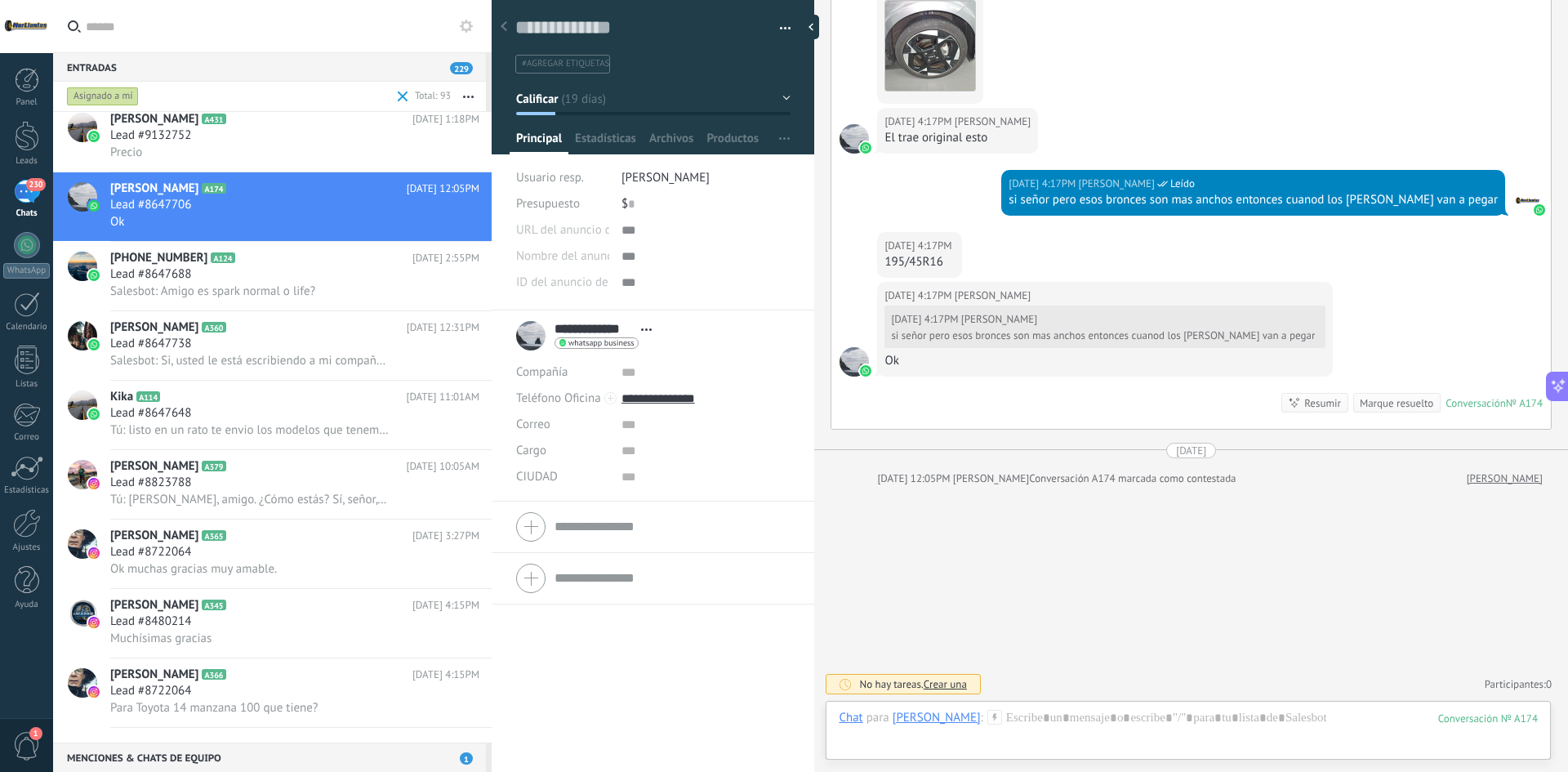
scroll to position [2778, 0]
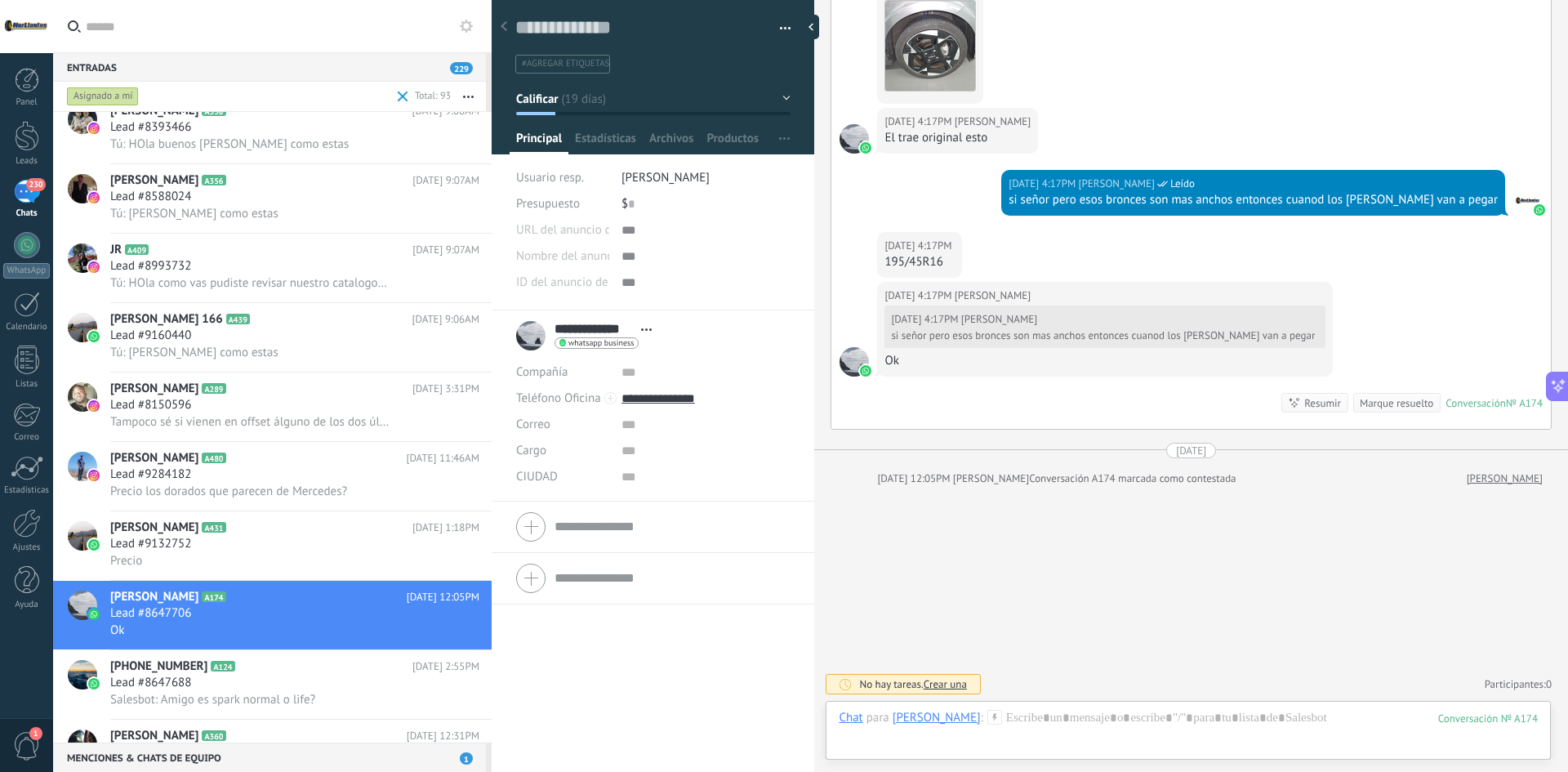
click at [116, 104] on div "Asignado a mí" at bounding box center [103, 96] width 72 height 20
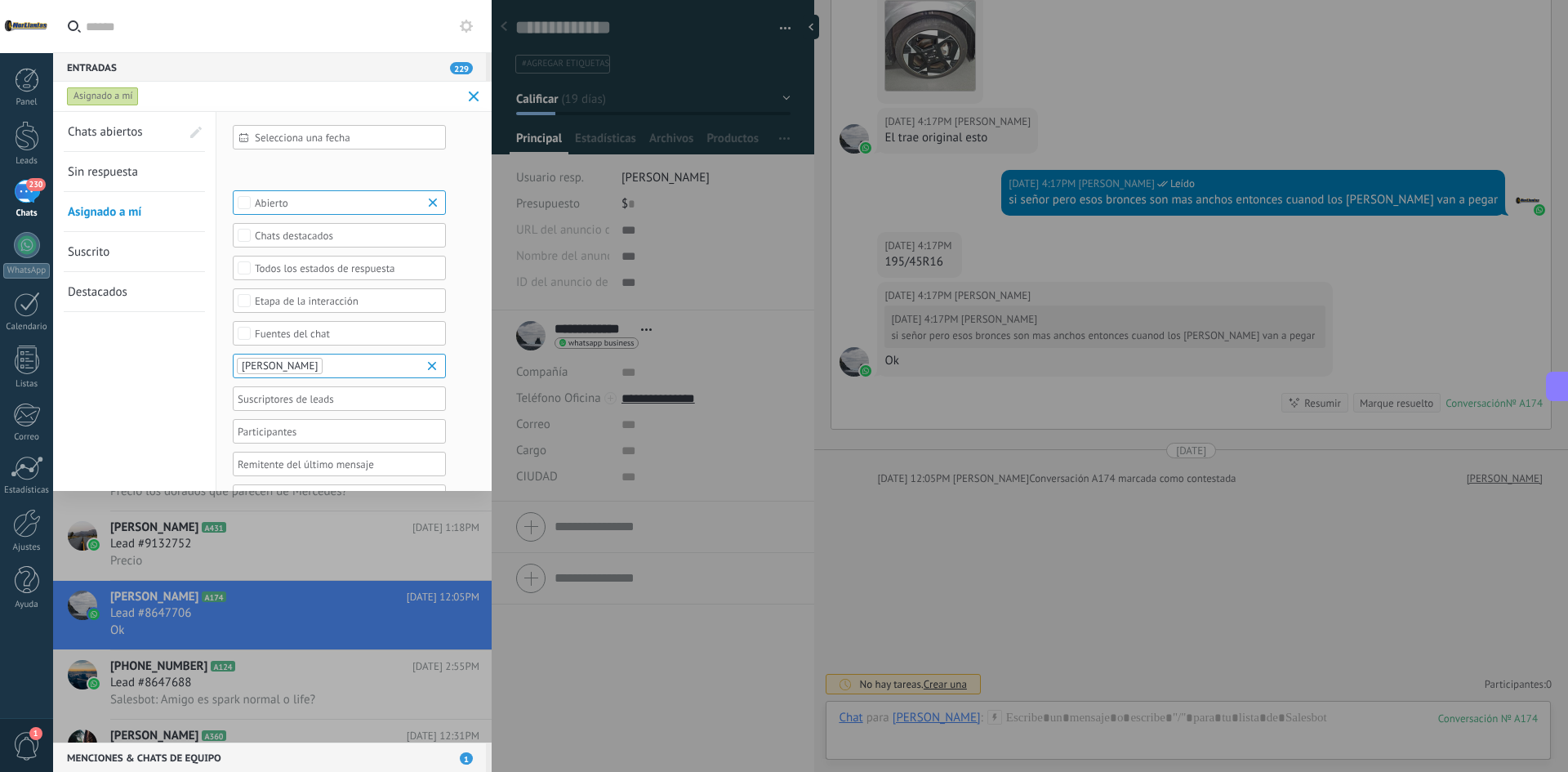
click at [107, 172] on span "Sin respuesta" at bounding box center [103, 172] width 70 height 16
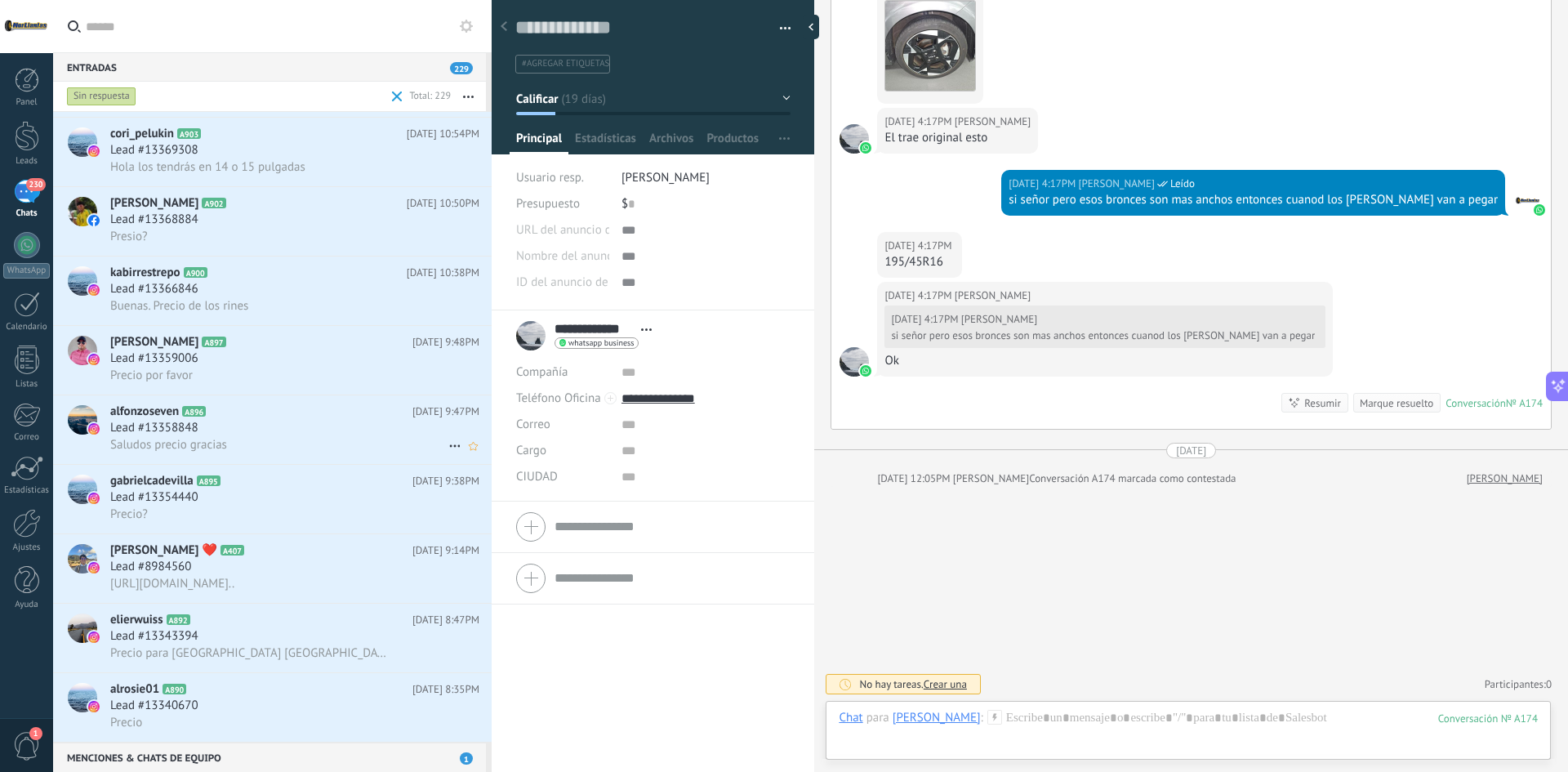
scroll to position [8530, 0]
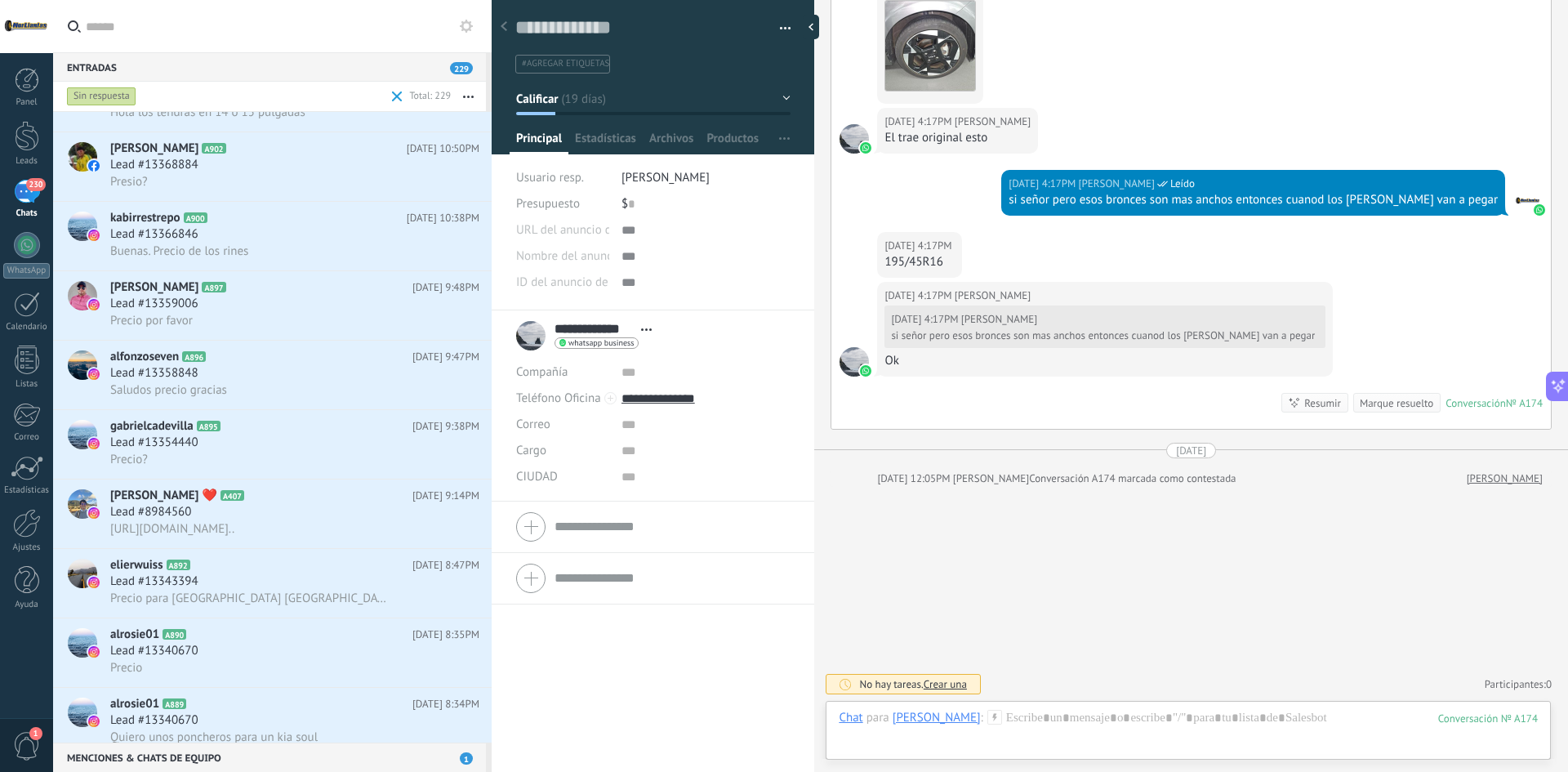
click at [205, 30] on input "text" at bounding box center [282, 26] width 392 height 52
click at [97, 90] on div "Sin respuesta" at bounding box center [102, 96] width 69 height 20
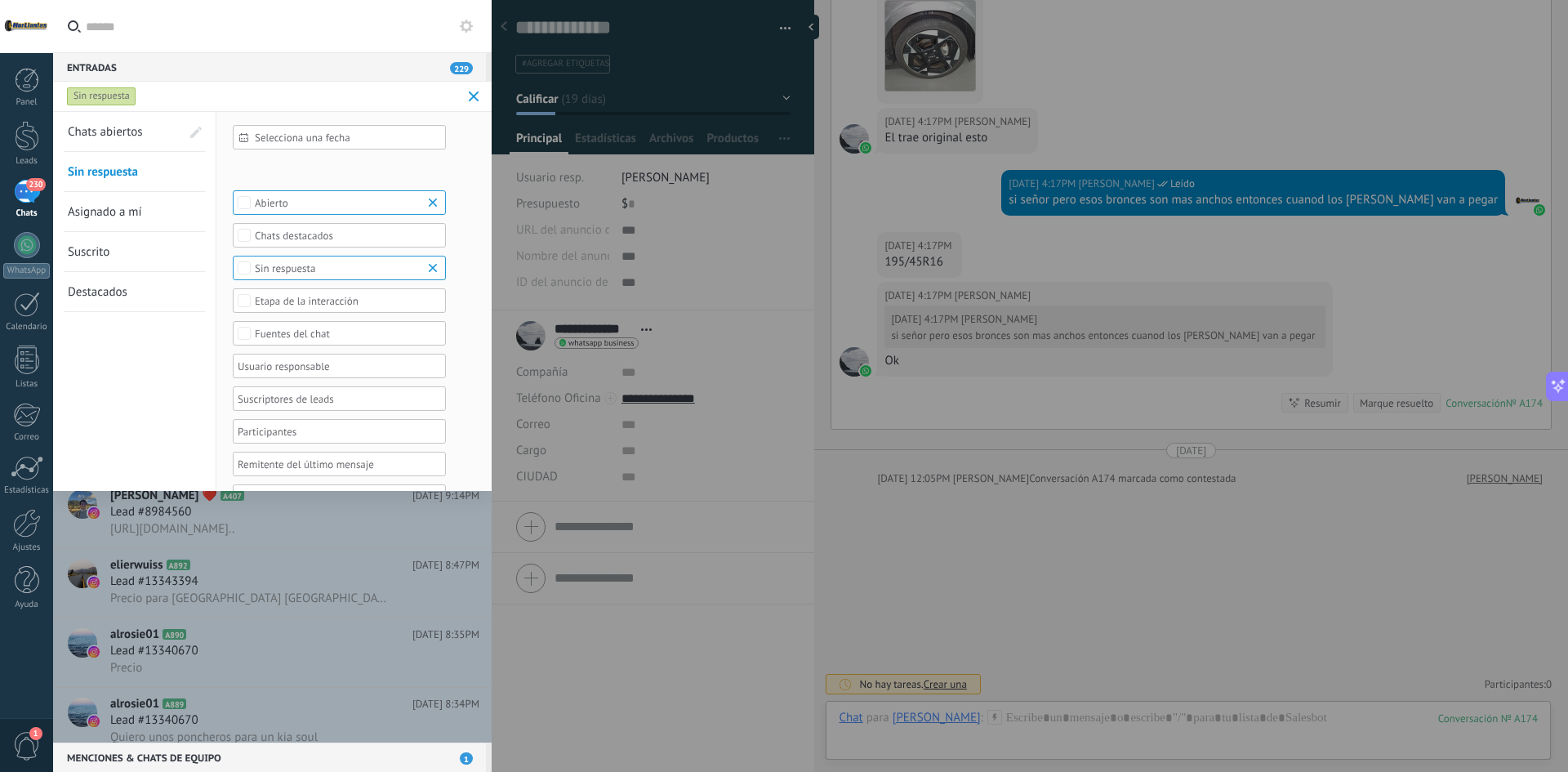
click at [115, 213] on span "Asignado a mí" at bounding box center [105, 212] width 75 height 16
